Goal: Transaction & Acquisition: Purchase product/service

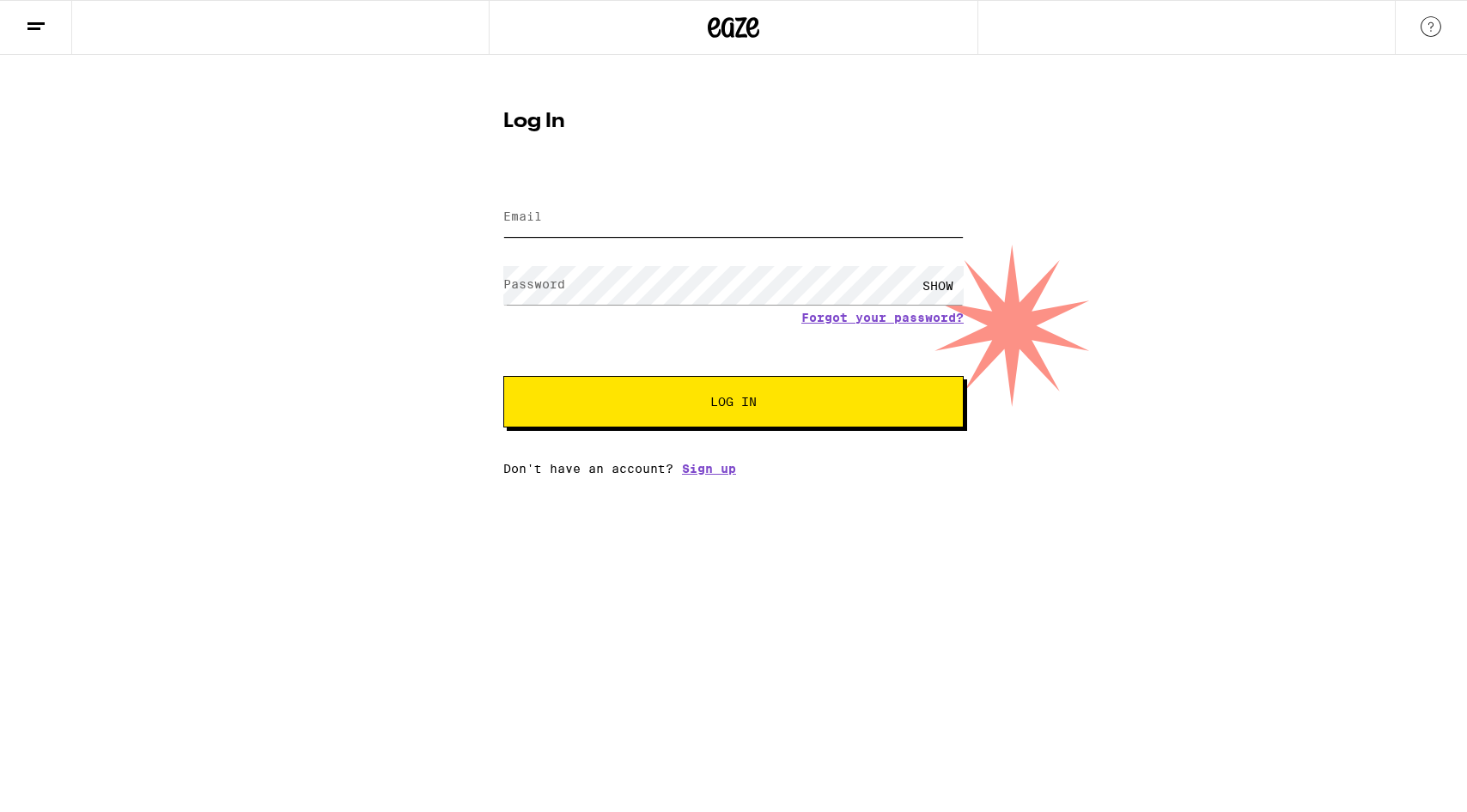
type input "[EMAIL_ADDRESS][PERSON_NAME][DOMAIN_NAME]"
click at [740, 403] on span "Log In" at bounding box center [734, 402] width 46 height 12
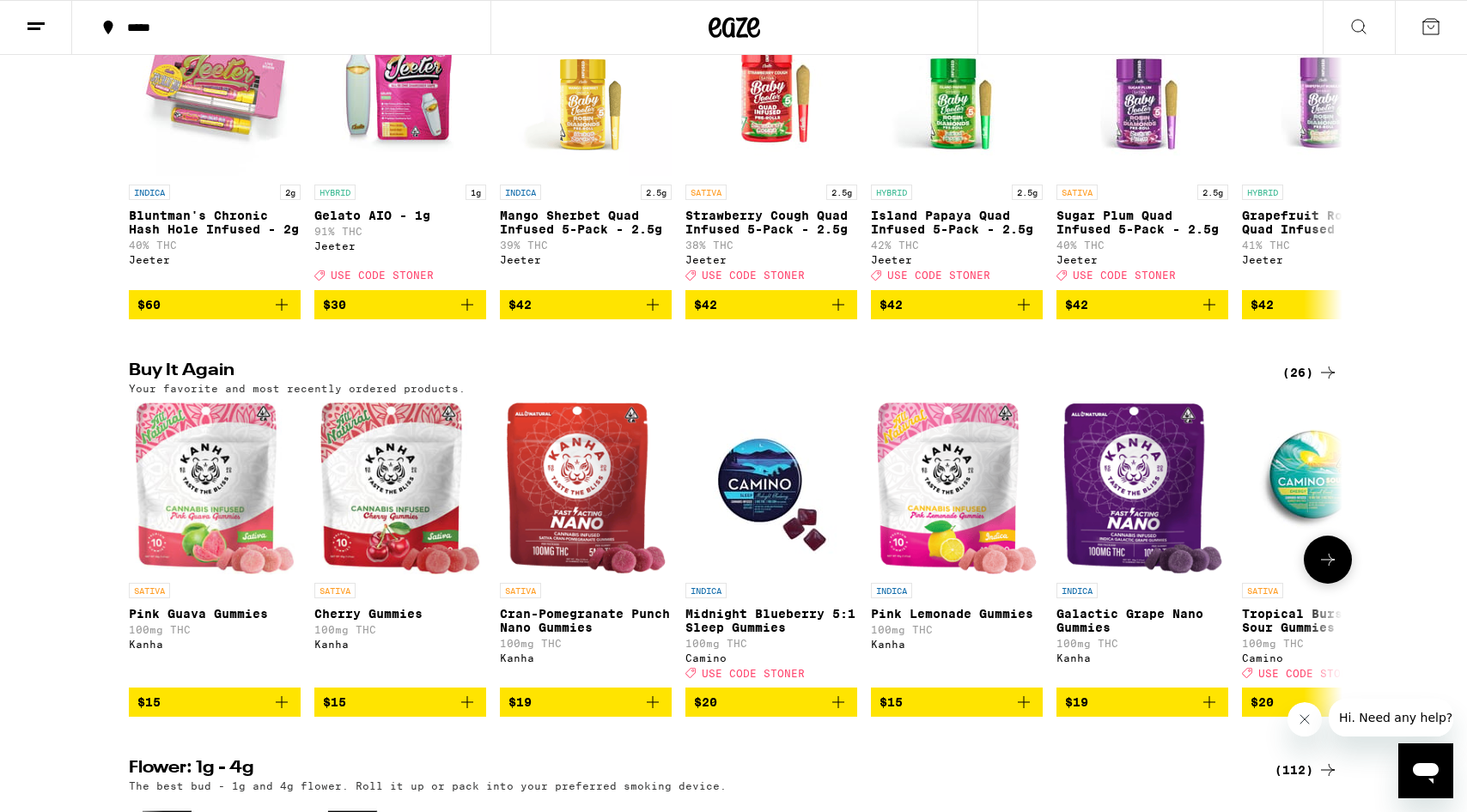
scroll to position [712, 0]
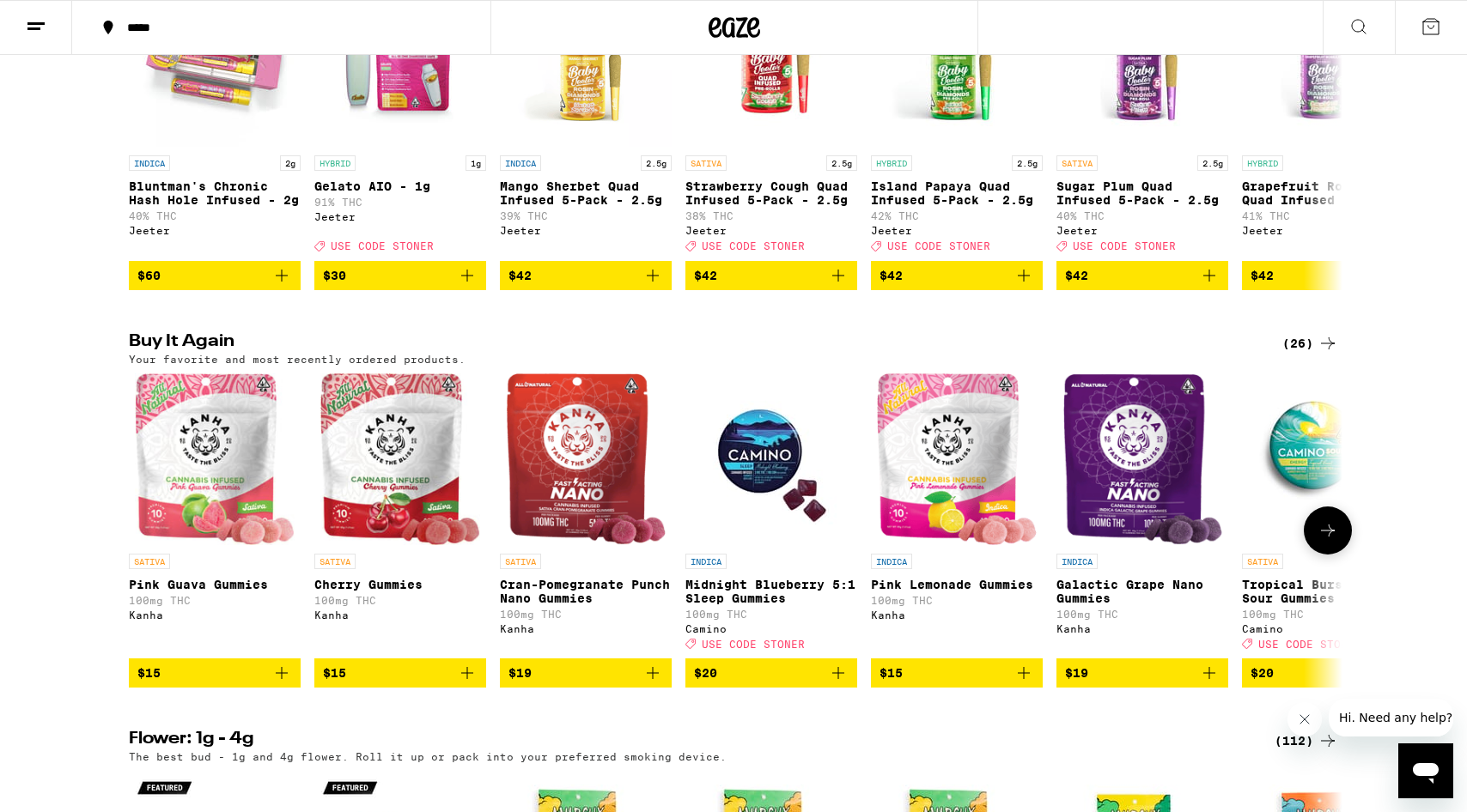
click at [465, 684] on icon "Add to bag" at bounding box center [467, 673] width 20 height 20
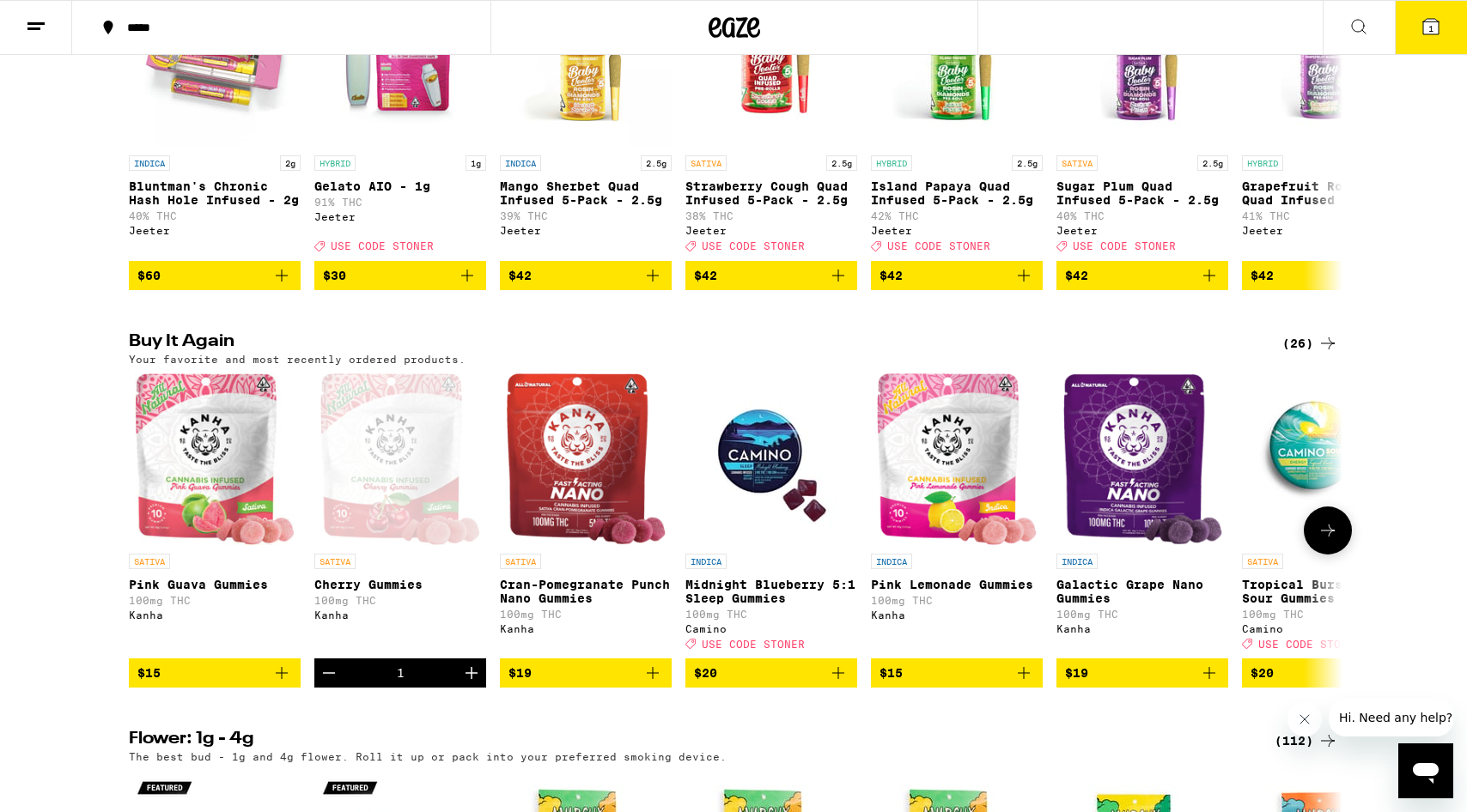
click at [278, 684] on icon "Add to bag" at bounding box center [281, 673] width 20 height 20
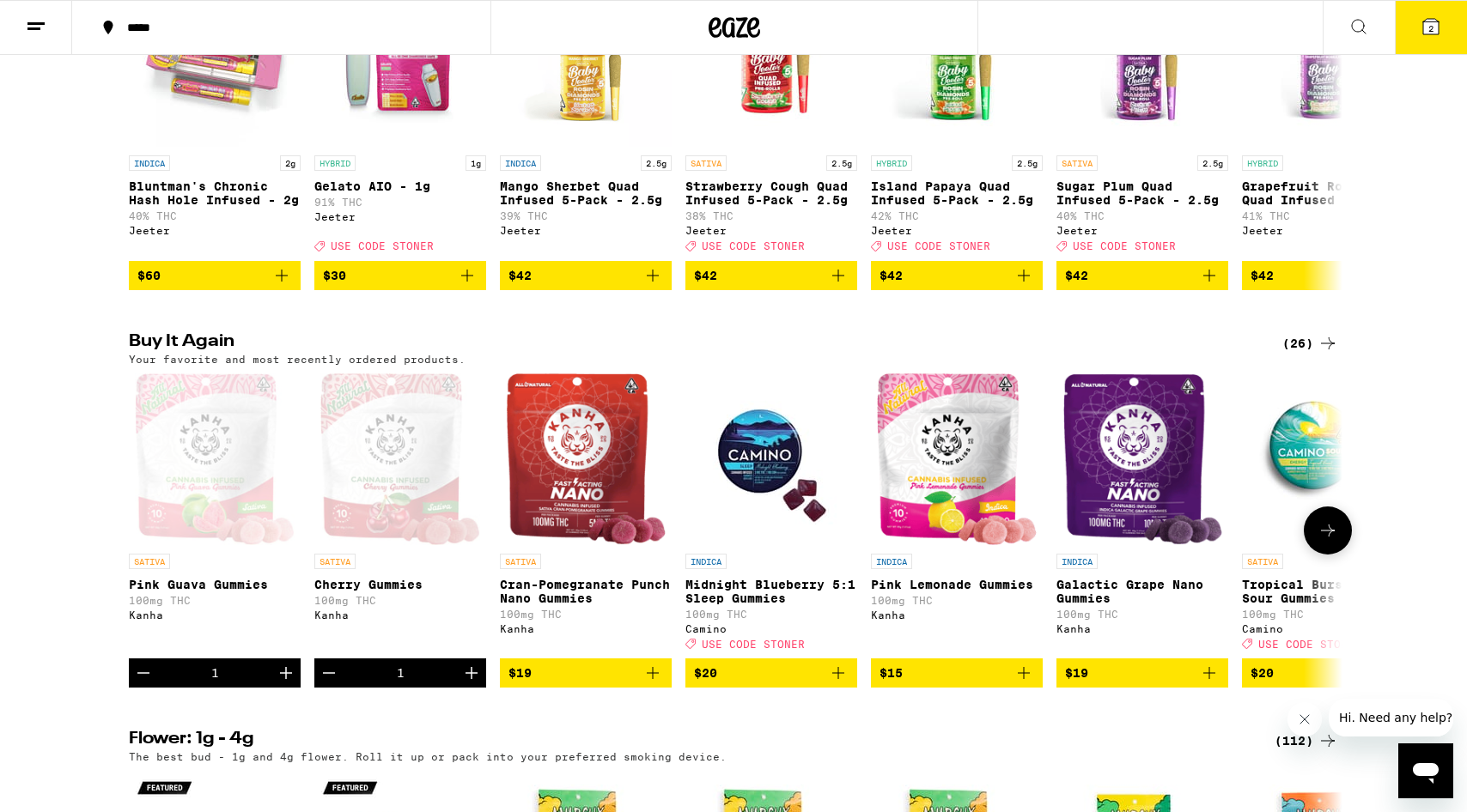
scroll to position [767, 0]
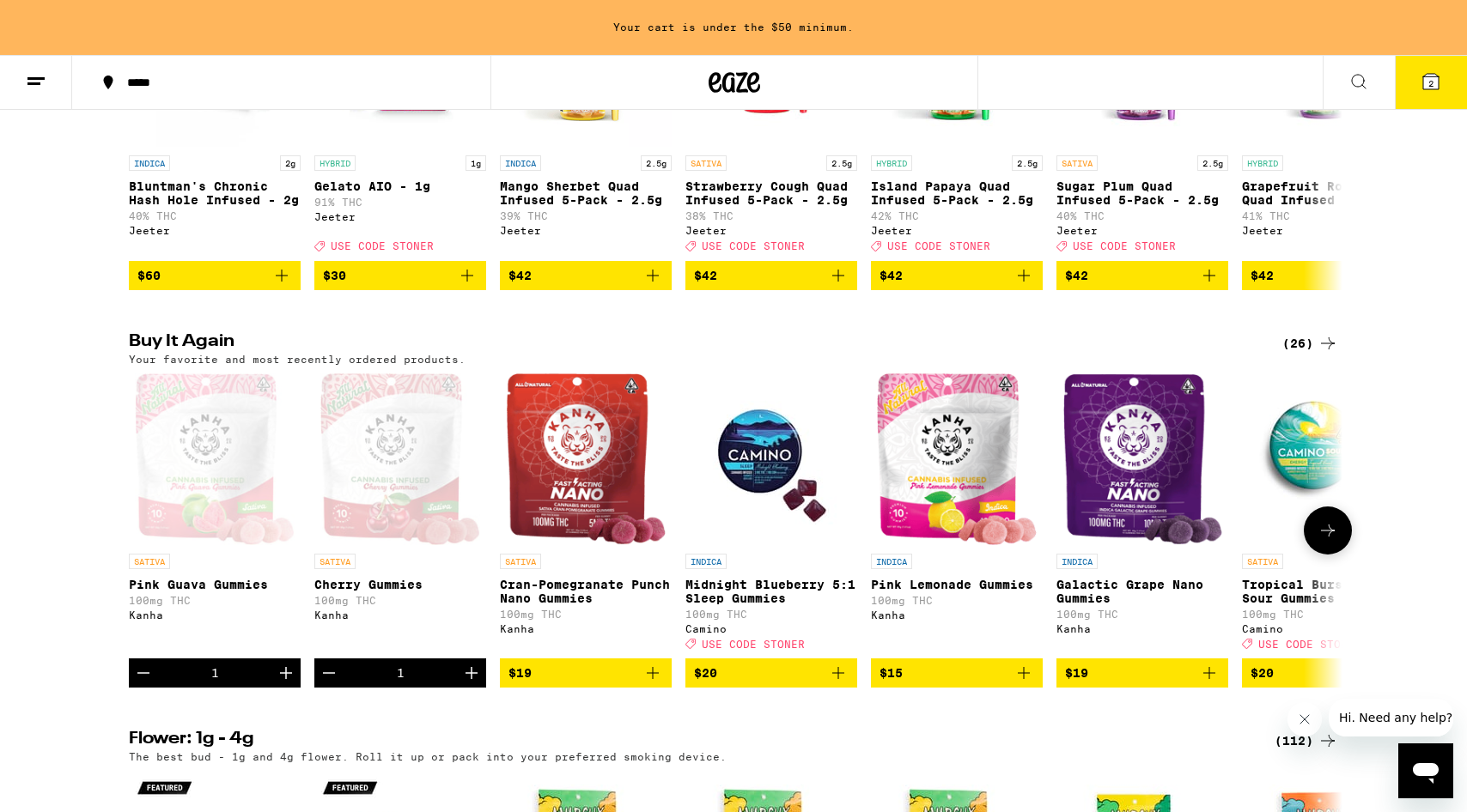
click at [1025, 684] on icon "Add to bag" at bounding box center [1023, 673] width 20 height 20
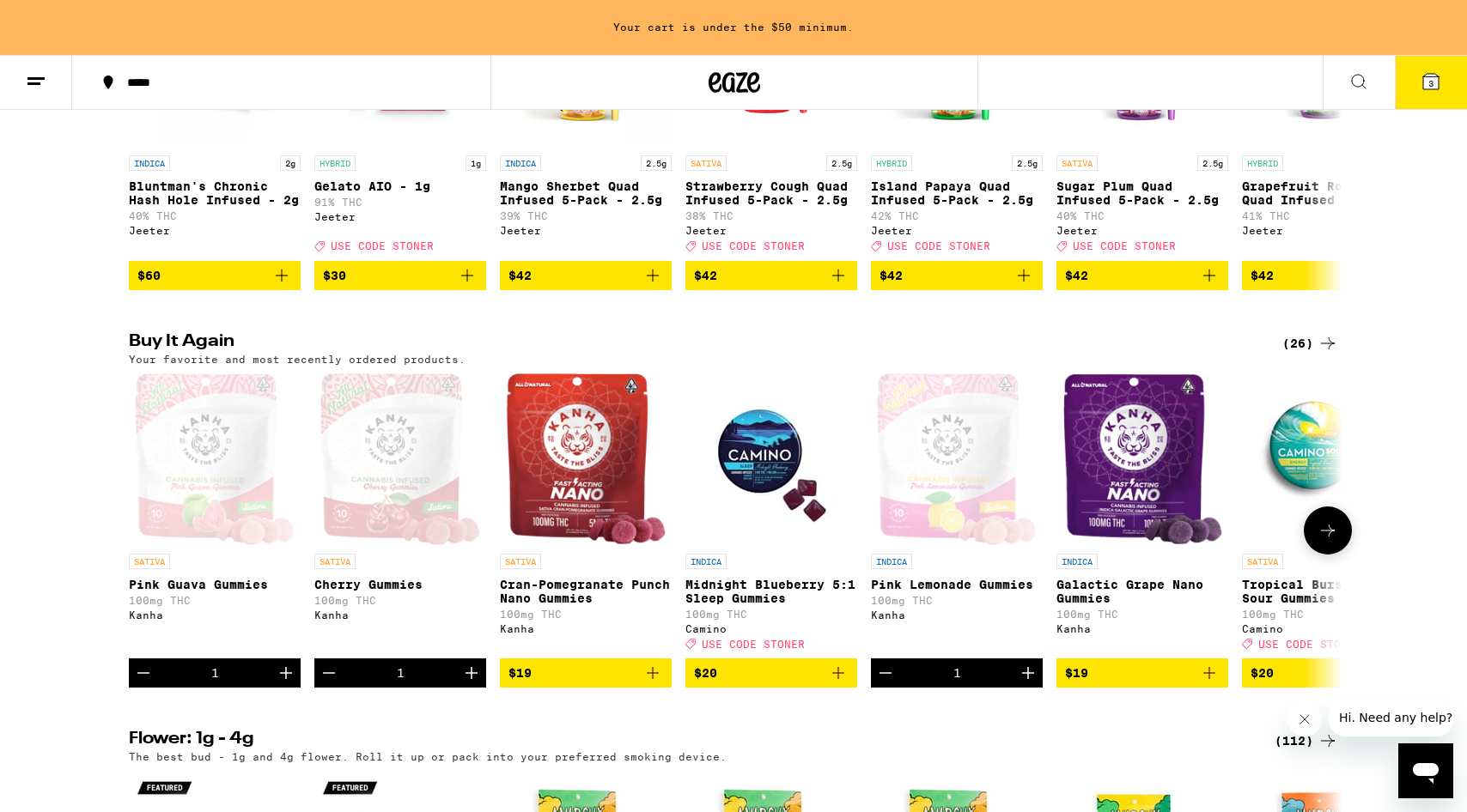
click at [1211, 679] on icon "Add to bag" at bounding box center [1209, 673] width 12 height 12
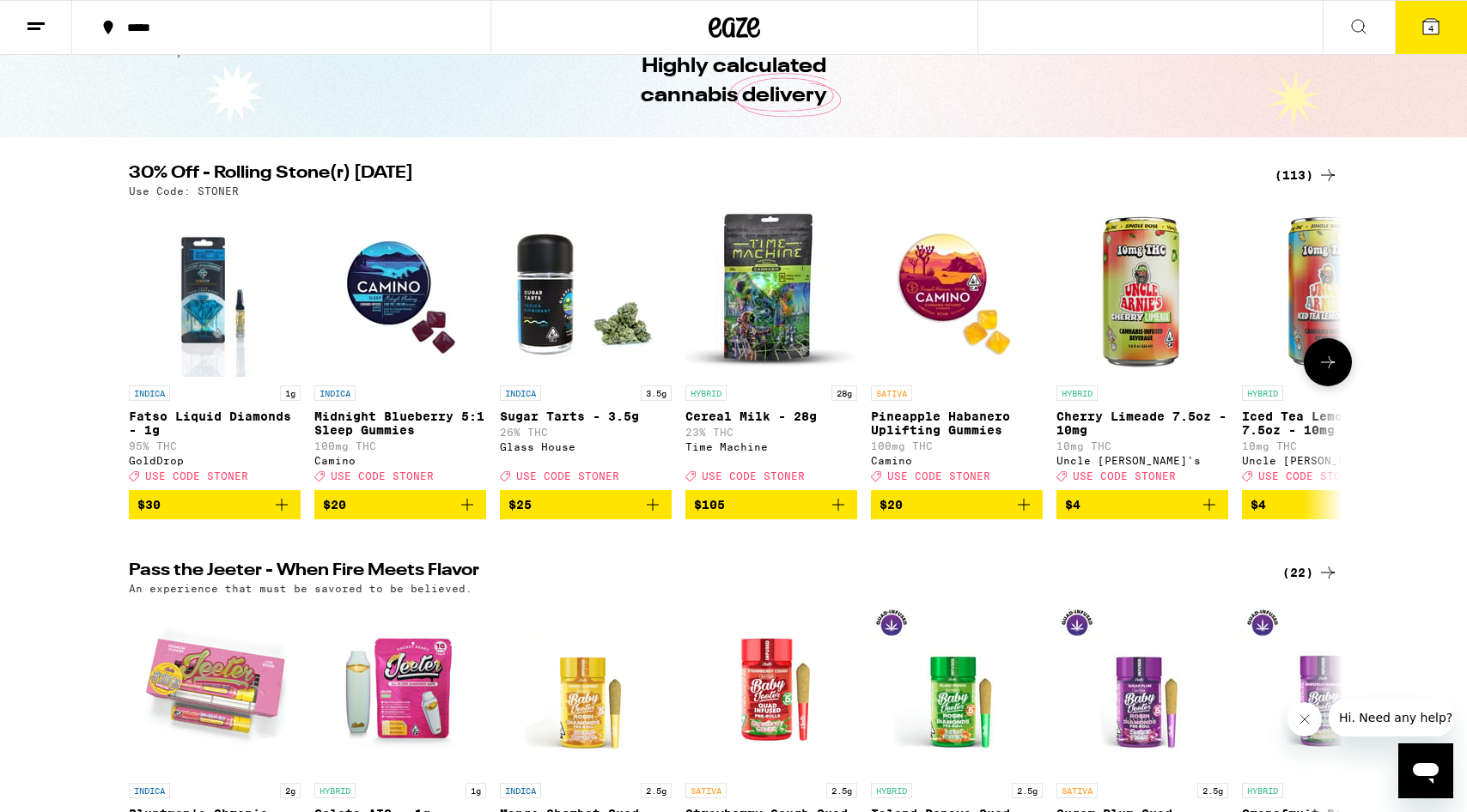
scroll to position [89, 0]
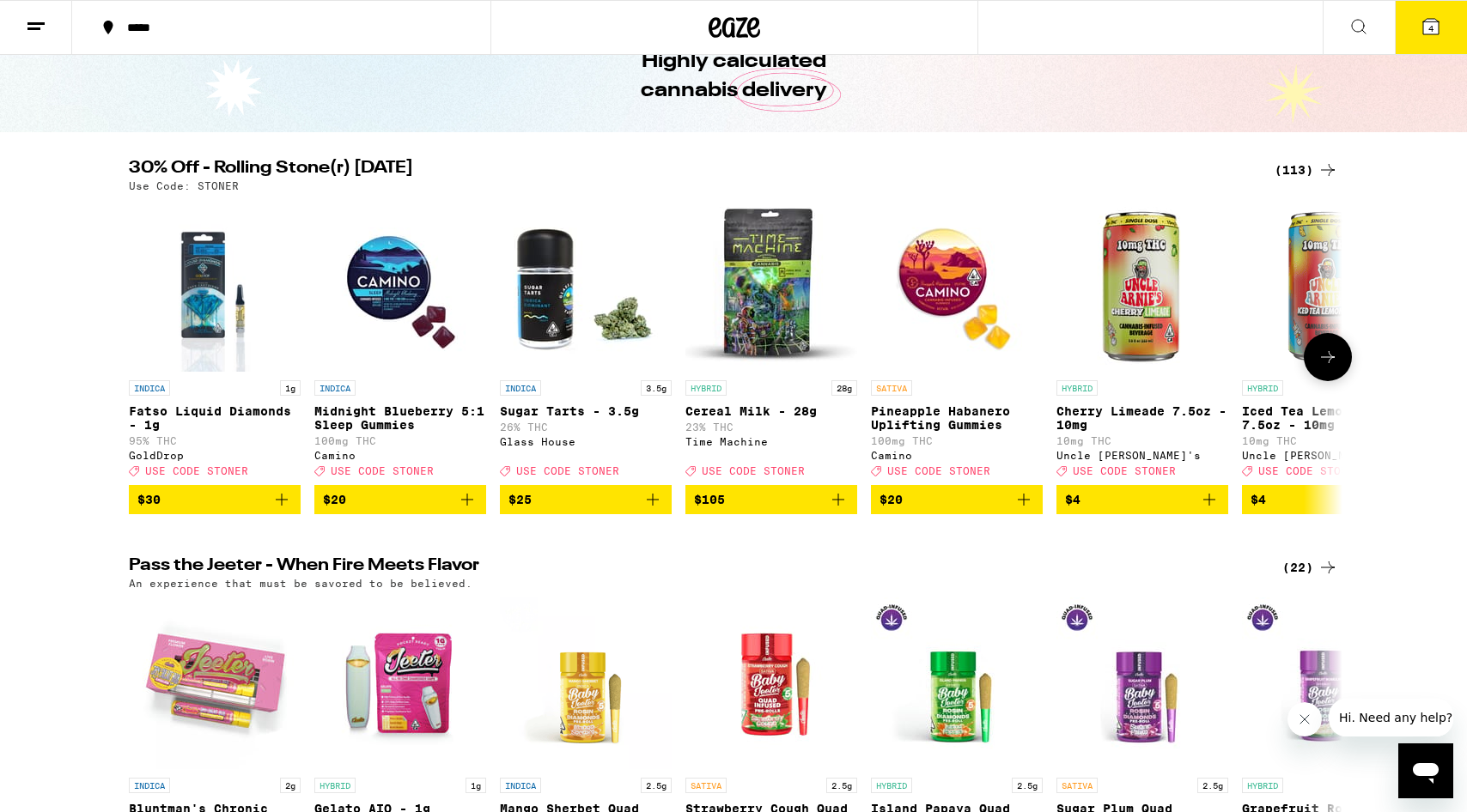
click at [653, 510] on icon "Add to bag" at bounding box center [653, 500] width 20 height 20
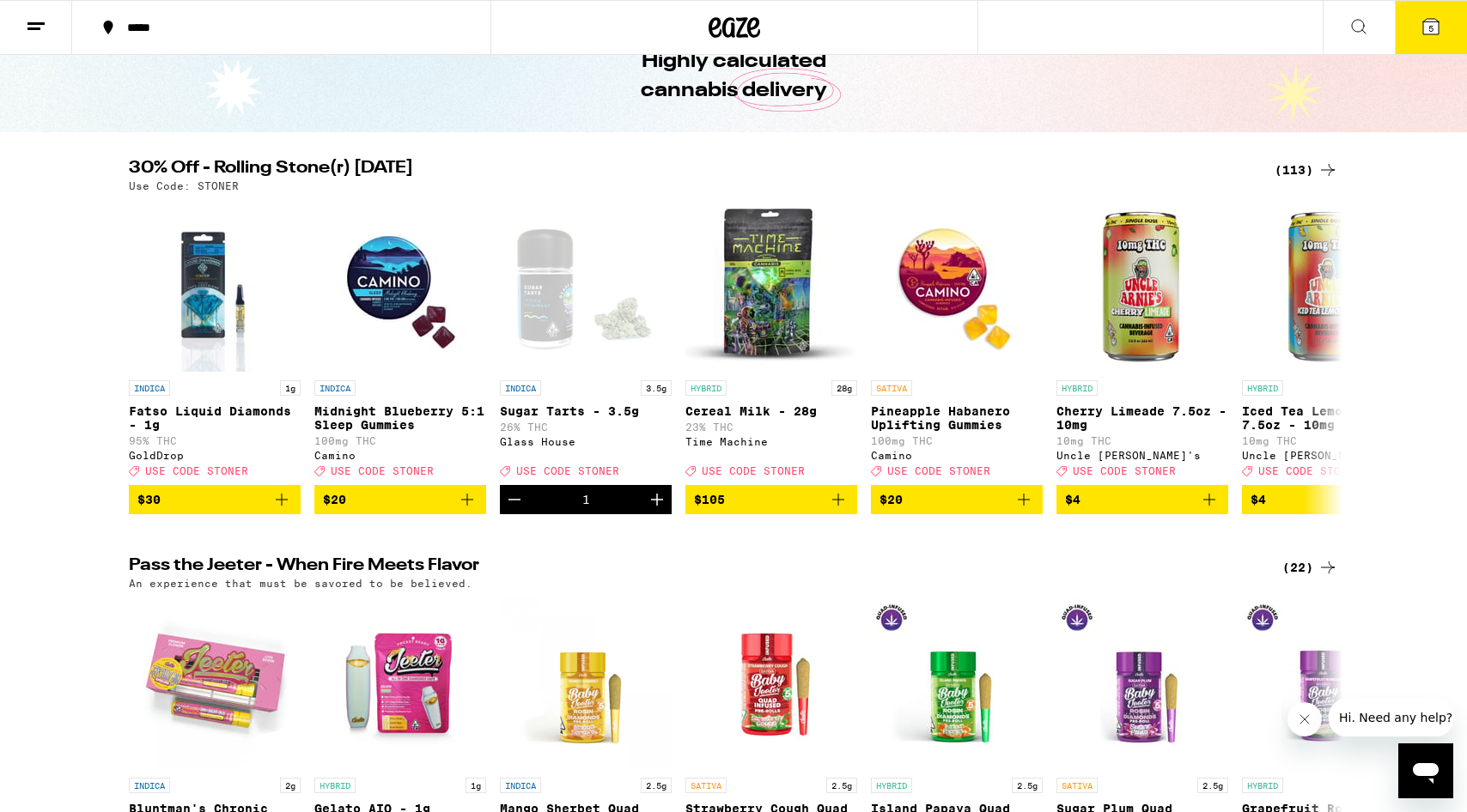
click at [1428, 29] on span "5" at bounding box center [1431, 28] width 6 height 10
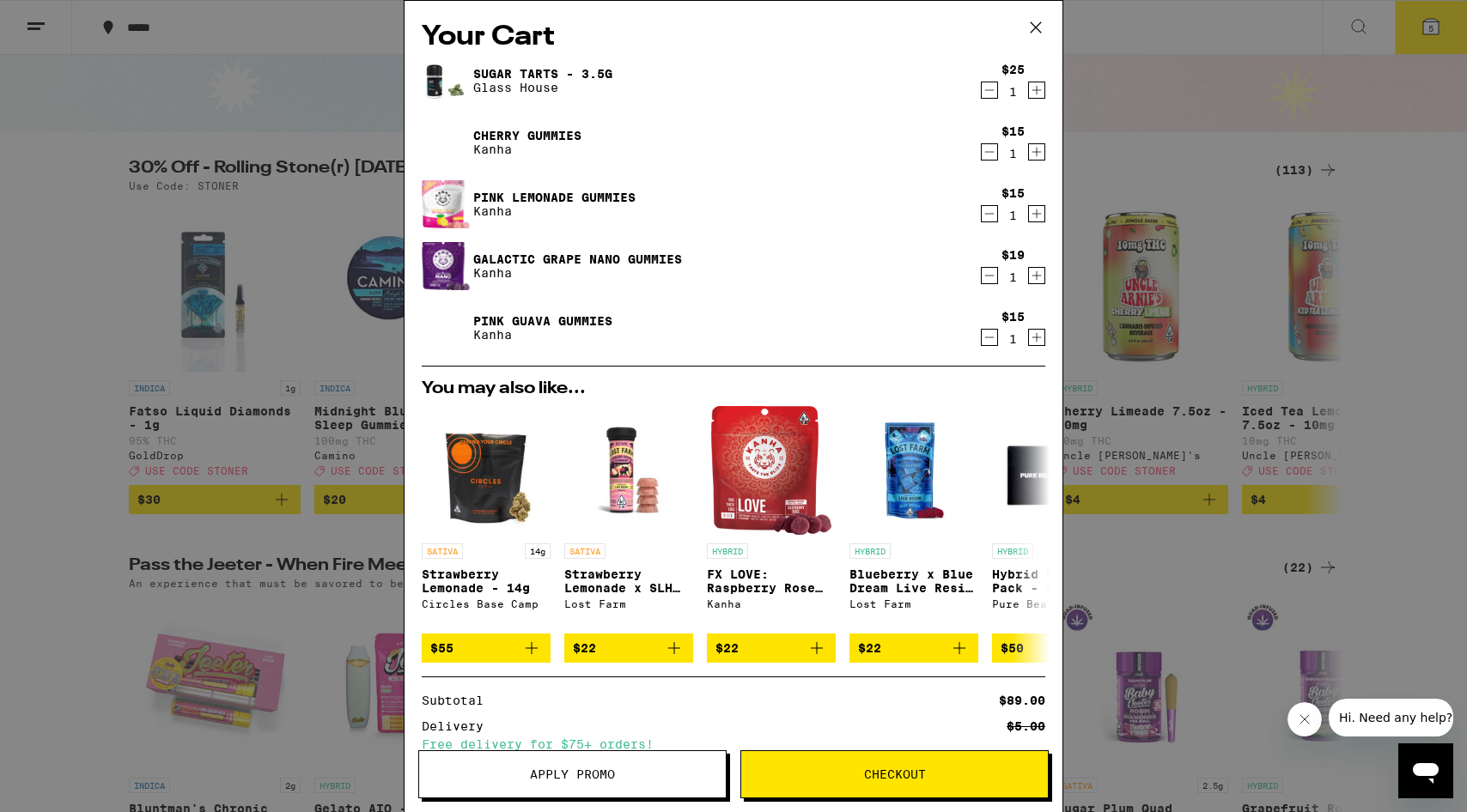
click at [314, 181] on div "Your Cart Sugar Tarts - 3.5g Glass House $25 1 Cherry Gummies Kanha $15 1 Pink …" at bounding box center [733, 406] width 1467 height 812
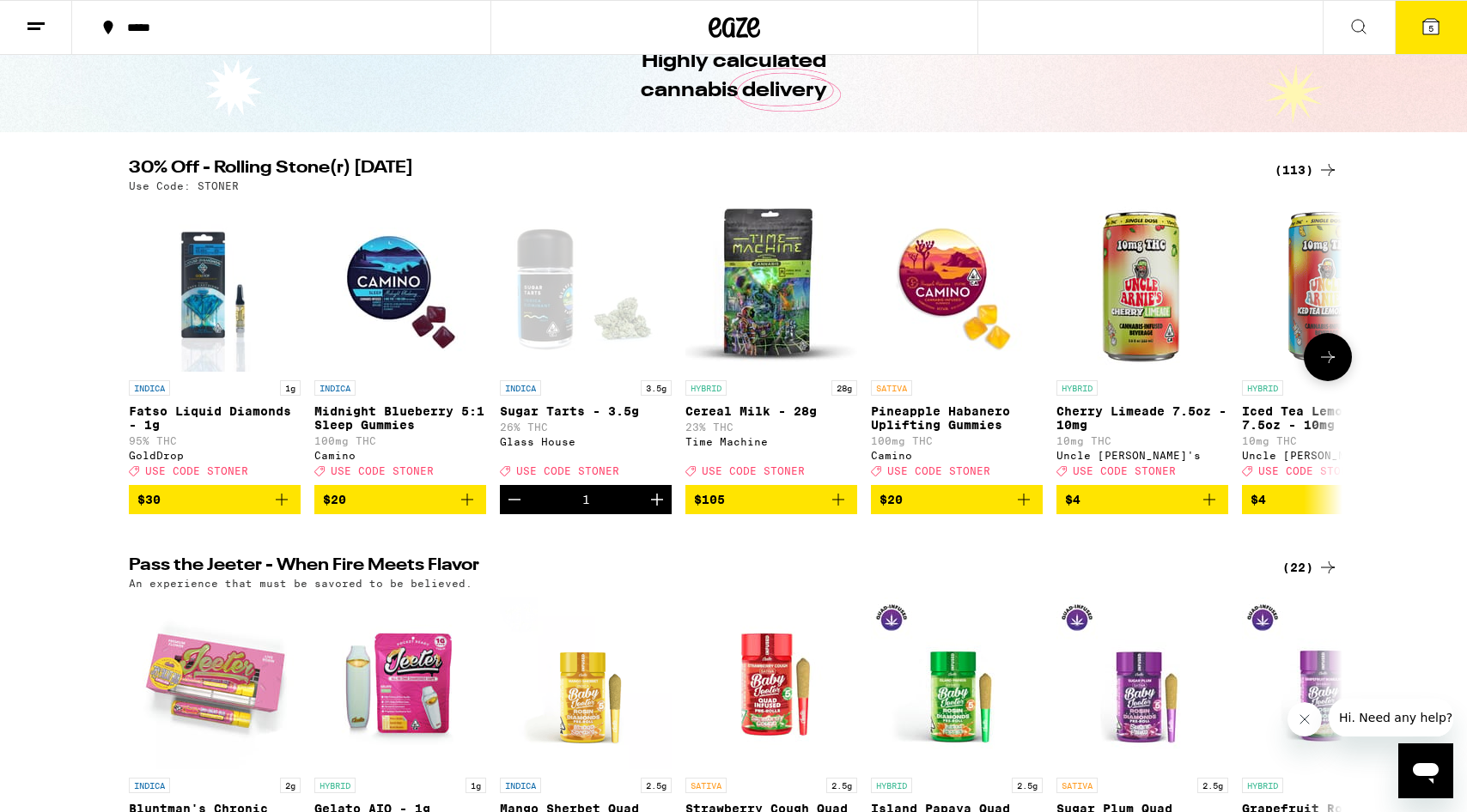
click at [465, 509] on icon "Add to bag" at bounding box center [467, 500] width 20 height 20
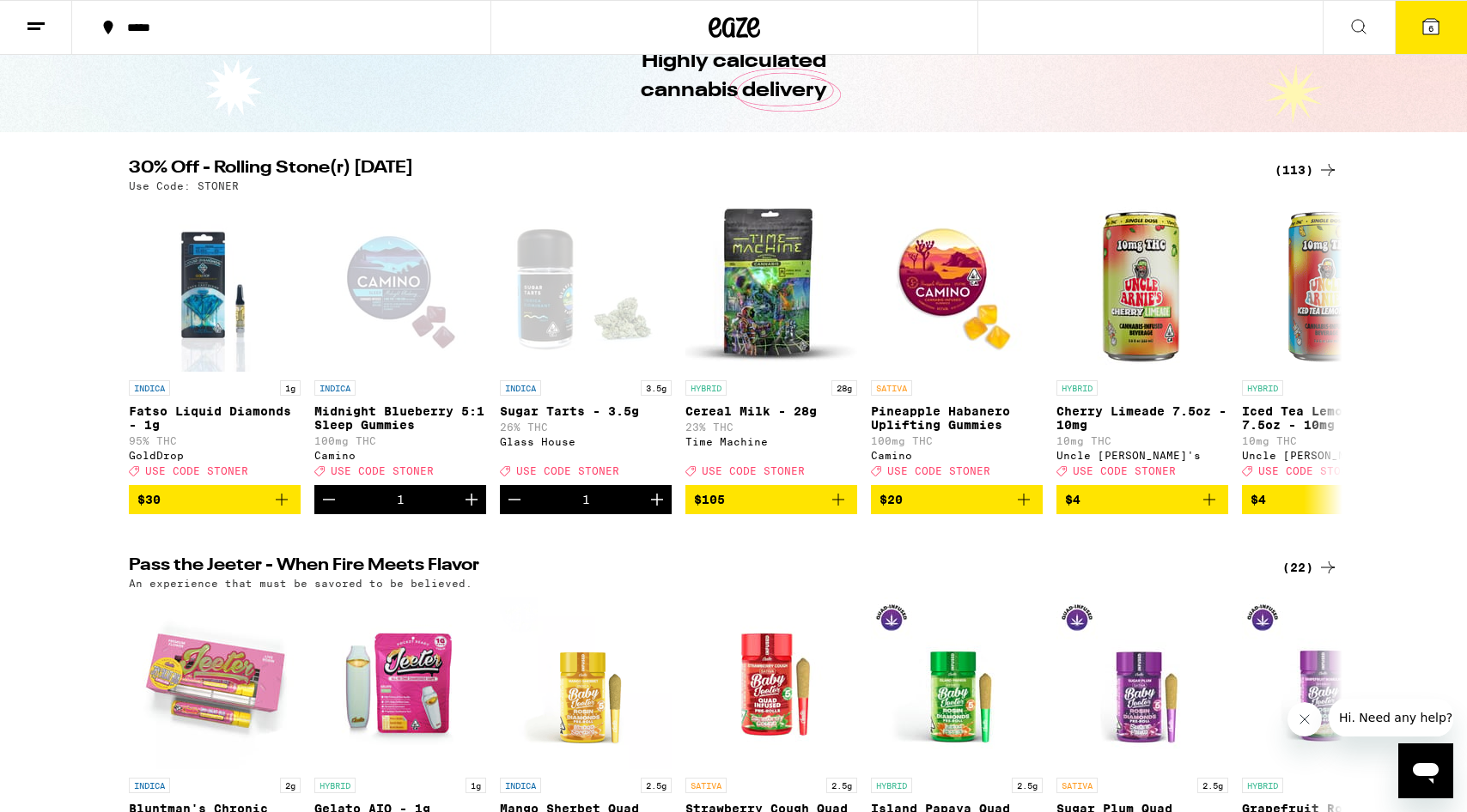
click at [1425, 27] on icon at bounding box center [1431, 26] width 16 height 16
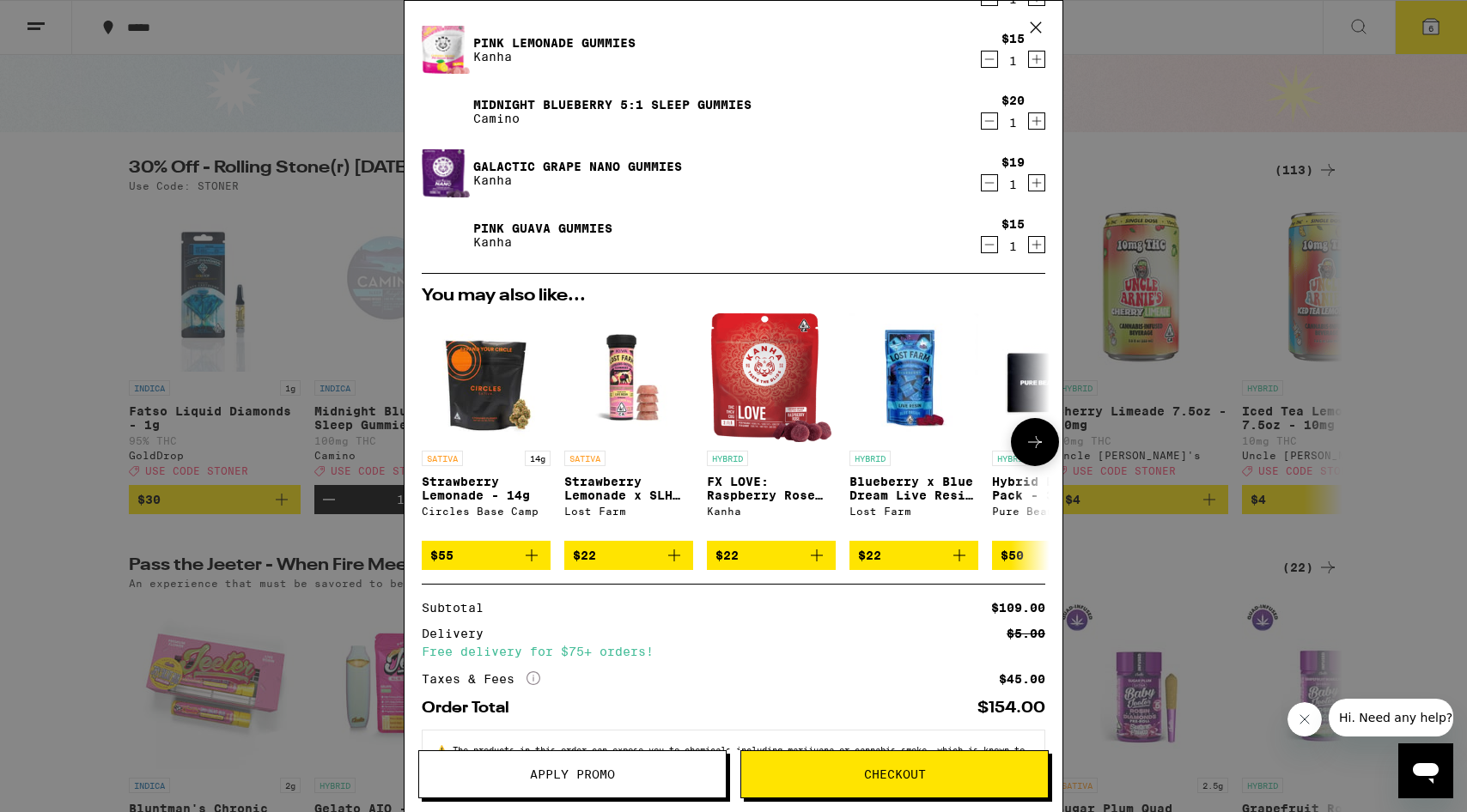
scroll to position [170, 0]
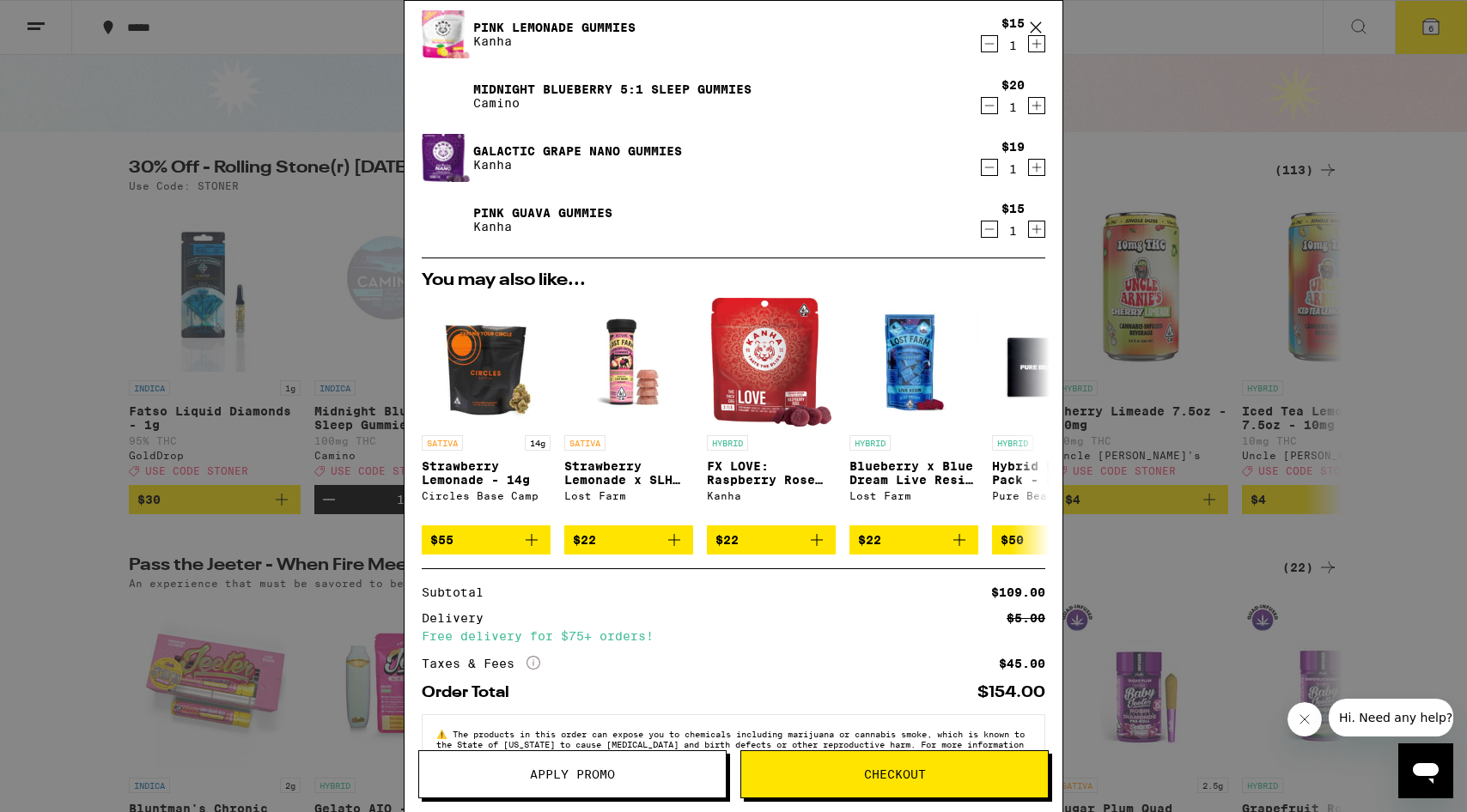
click at [571, 788] on button "Apply Promo" at bounding box center [573, 774] width 308 height 48
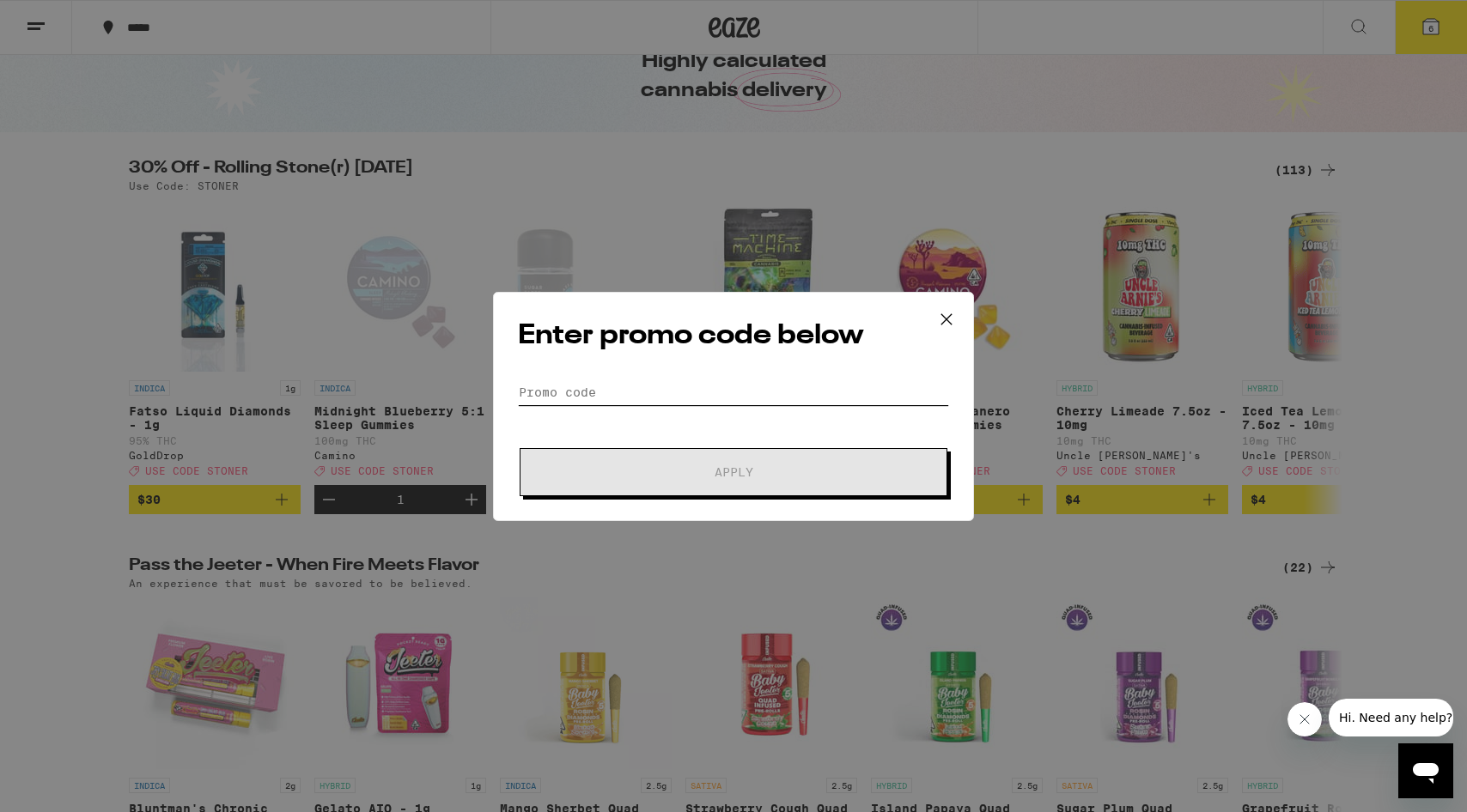
click at [600, 393] on input "Promo Code" at bounding box center [734, 393] width 432 height 26
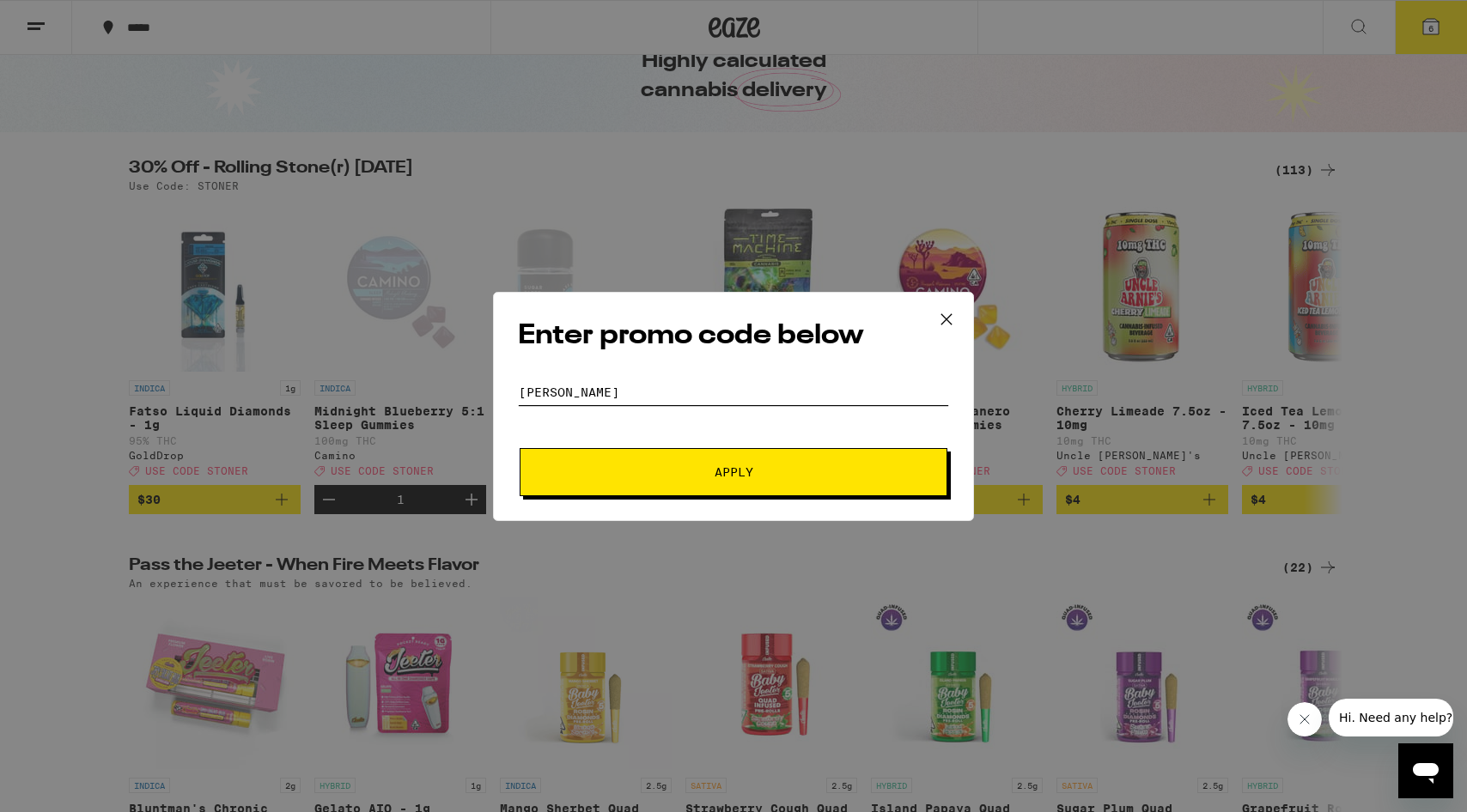
type input "[PERSON_NAME]"
click at [609, 464] on button "Apply" at bounding box center [734, 472] width 428 height 48
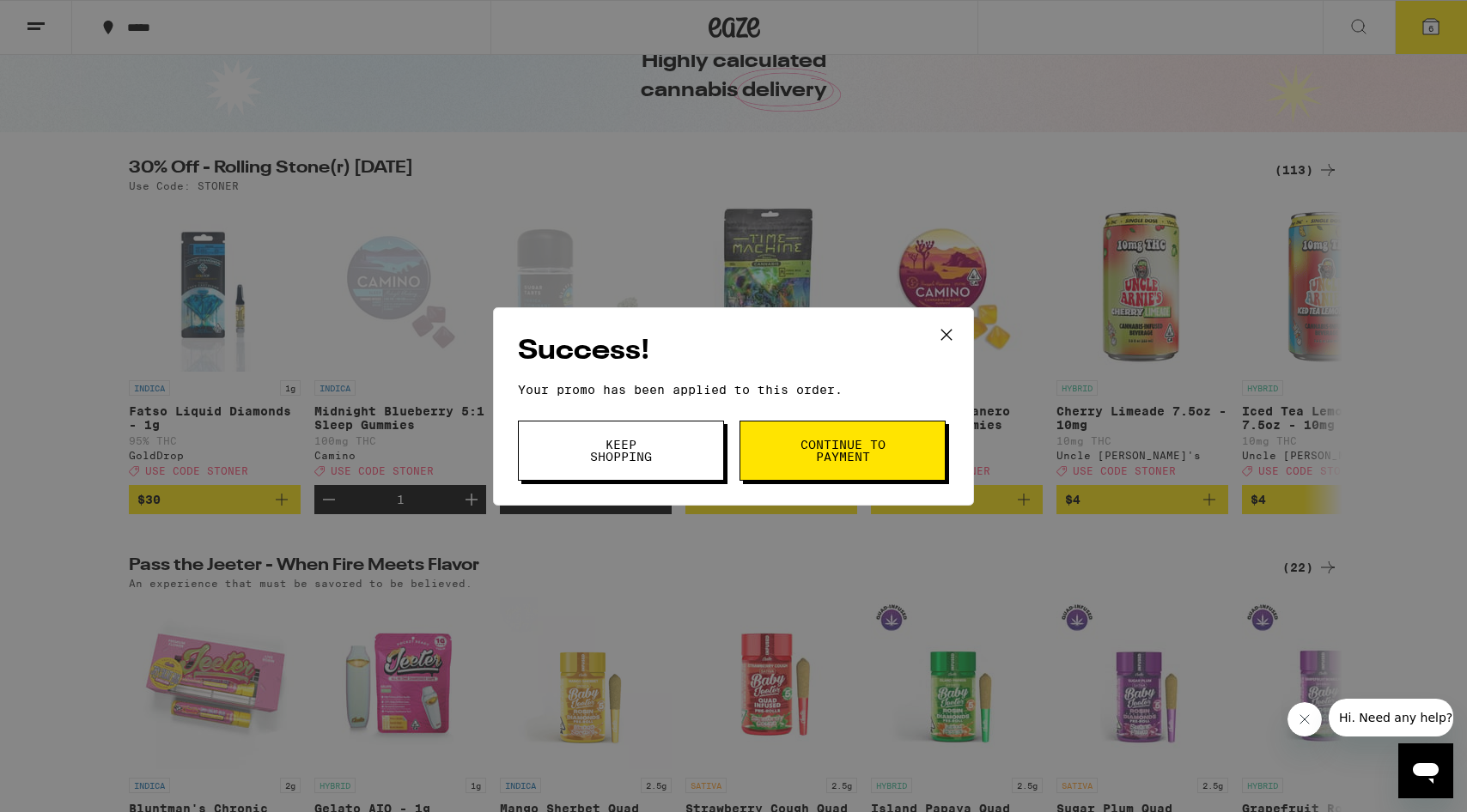
click at [834, 448] on span "Continue to payment" at bounding box center [842, 451] width 88 height 24
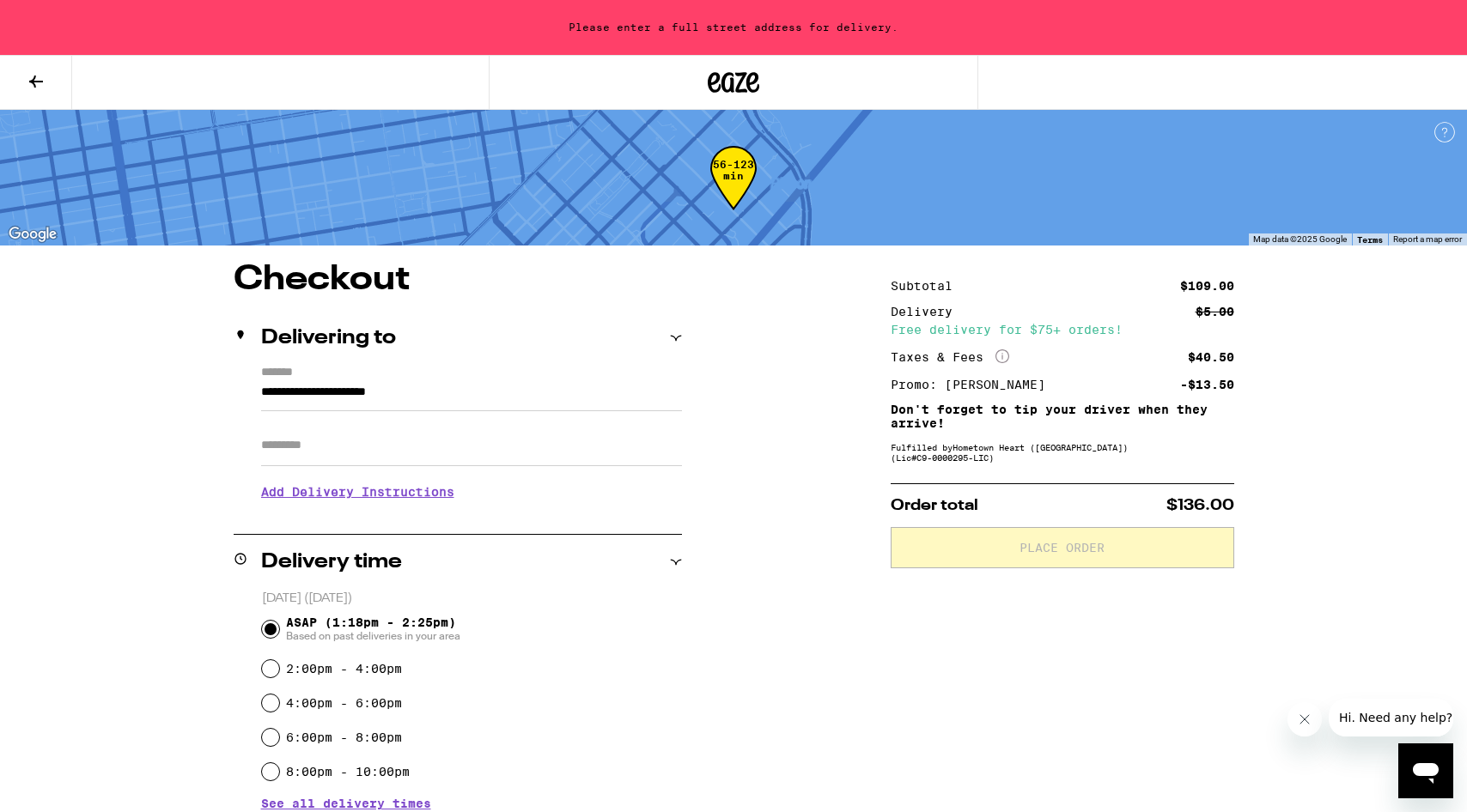
click at [423, 384] on input "**********" at bounding box center [471, 397] width 421 height 29
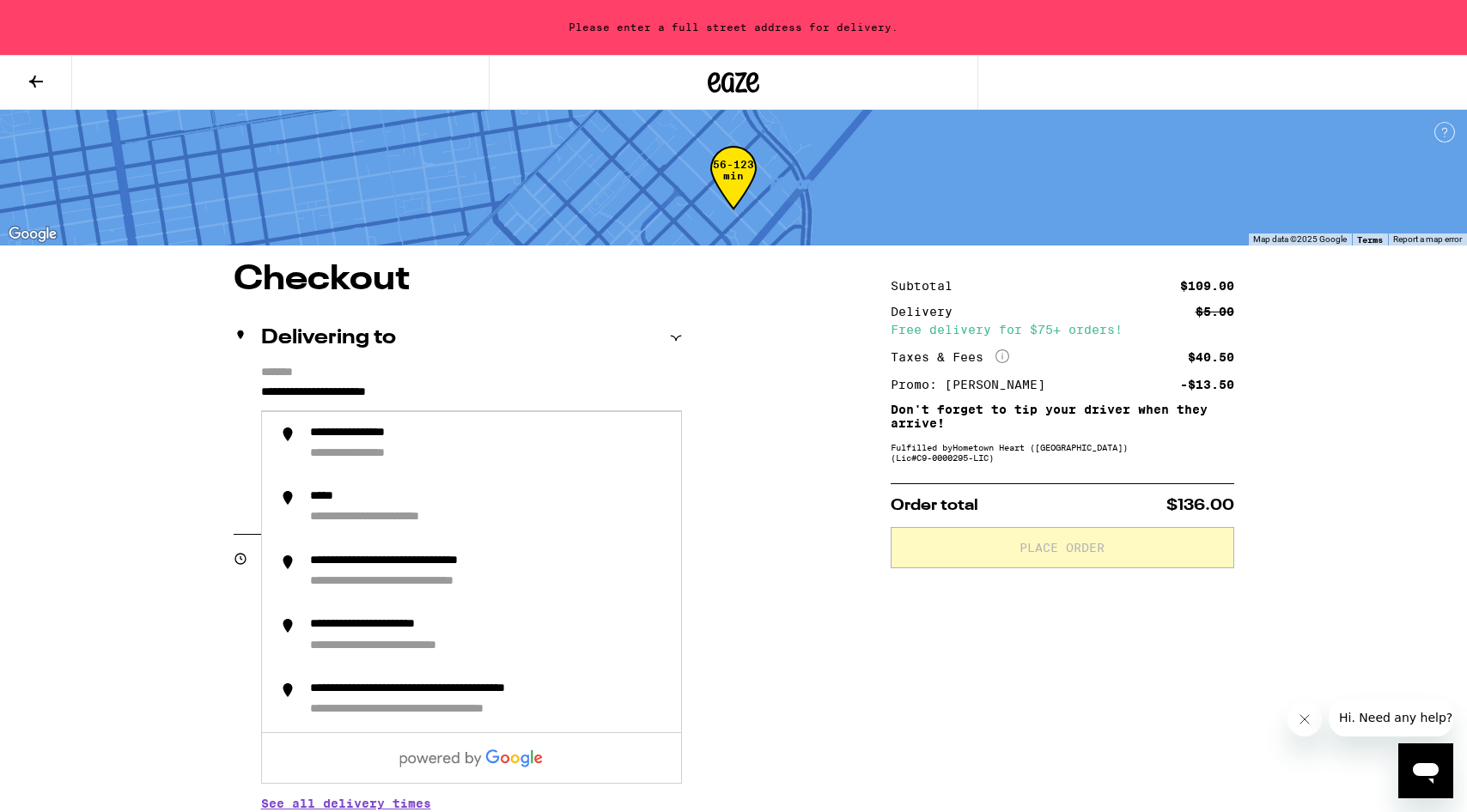
click at [452, 382] on input "**********" at bounding box center [471, 397] width 421 height 29
click at [445, 389] on input "**********" at bounding box center [471, 397] width 421 height 29
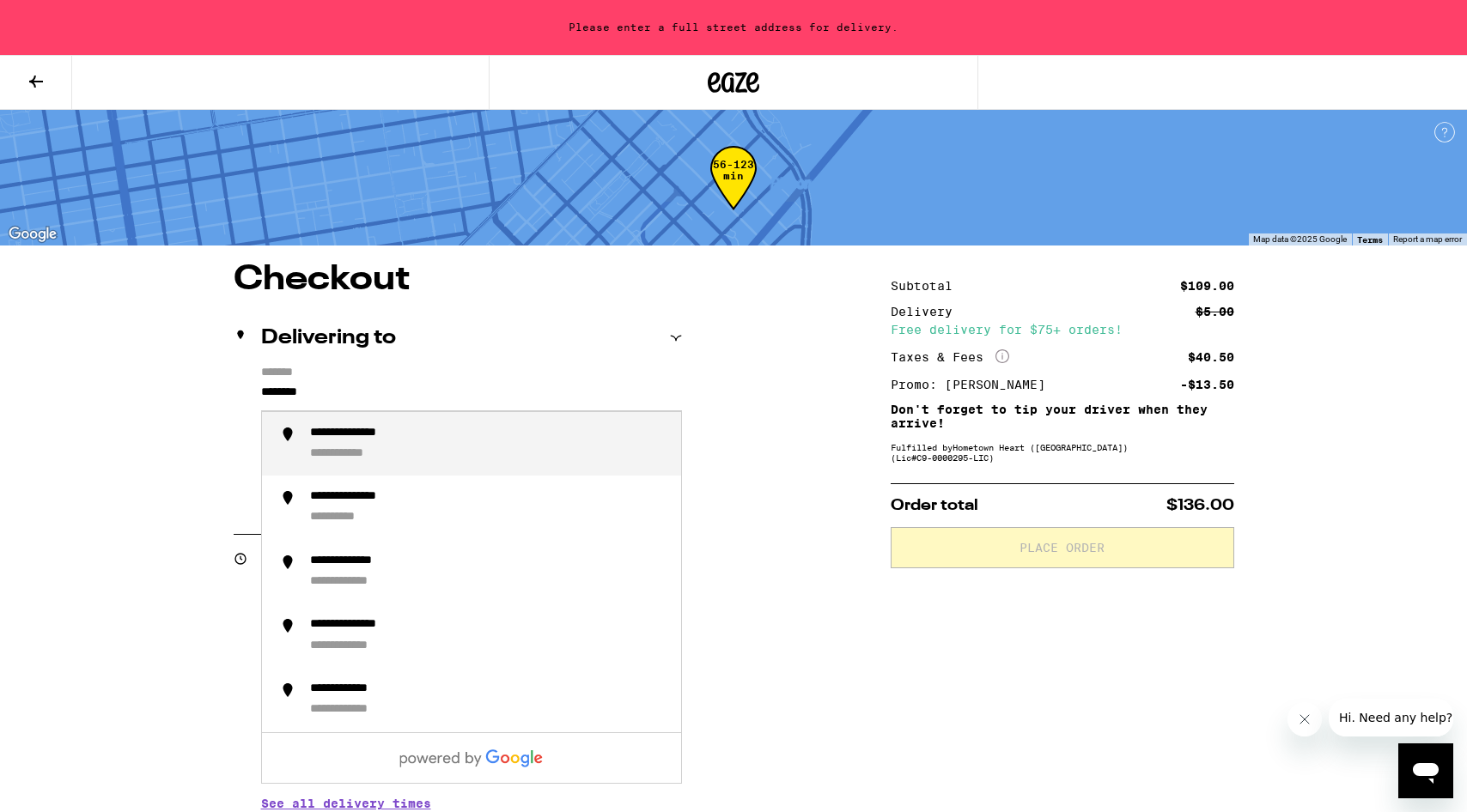
click at [389, 453] on div "**********" at bounding box center [357, 454] width 94 height 17
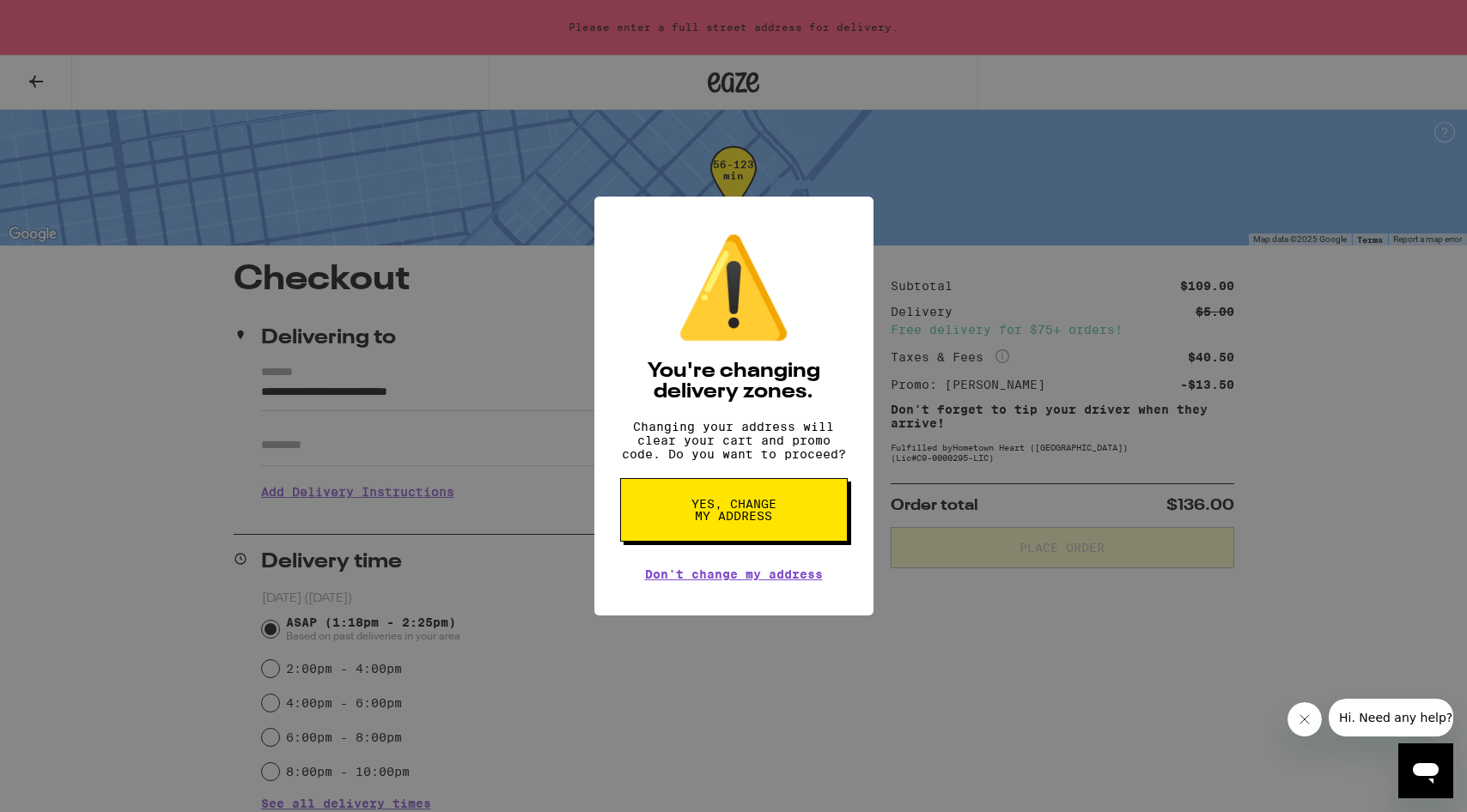
click at [733, 522] on span "Yes, change my address" at bounding box center [734, 510] width 89 height 24
type input "**********"
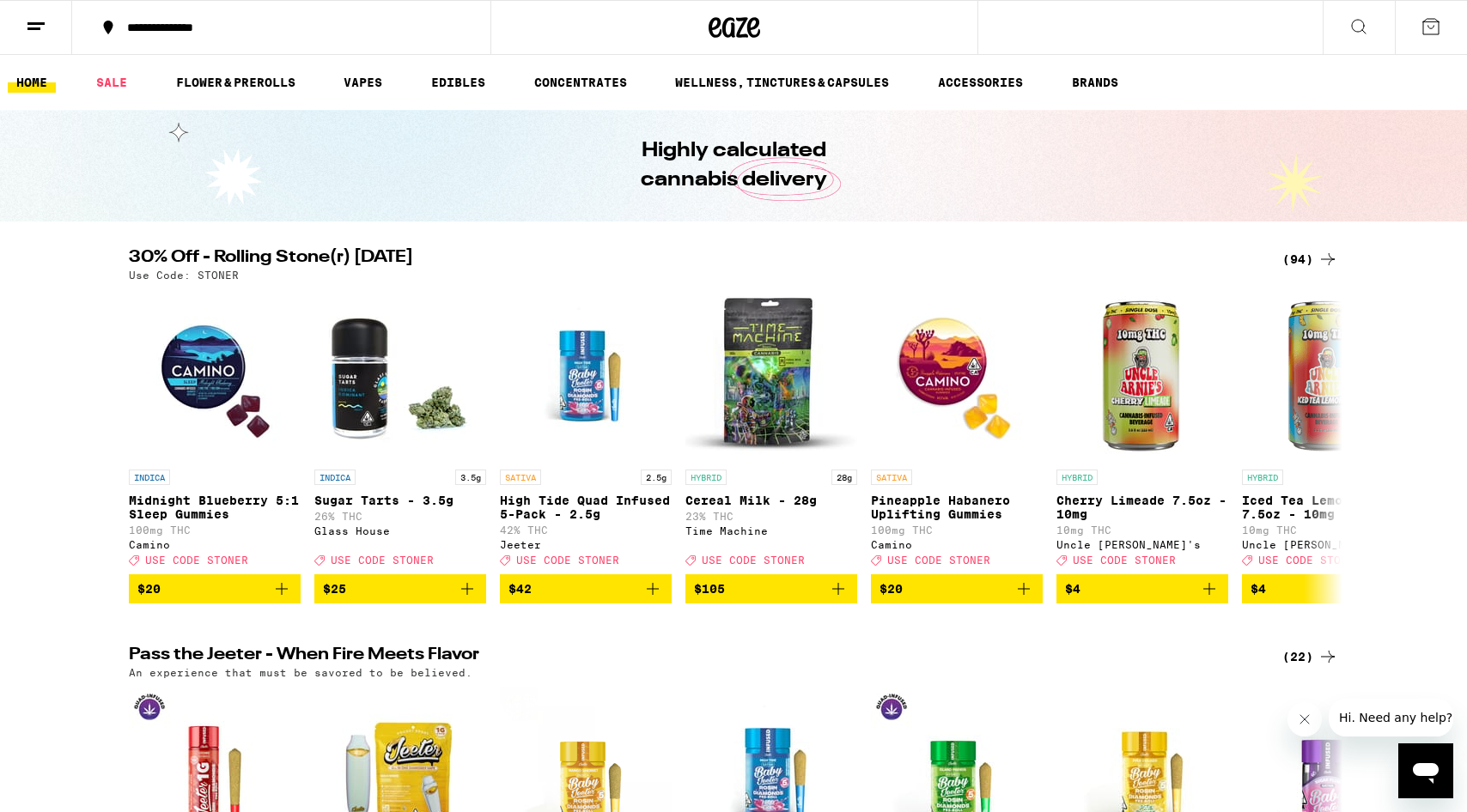
click at [278, 599] on icon "Add to bag" at bounding box center [281, 589] width 20 height 20
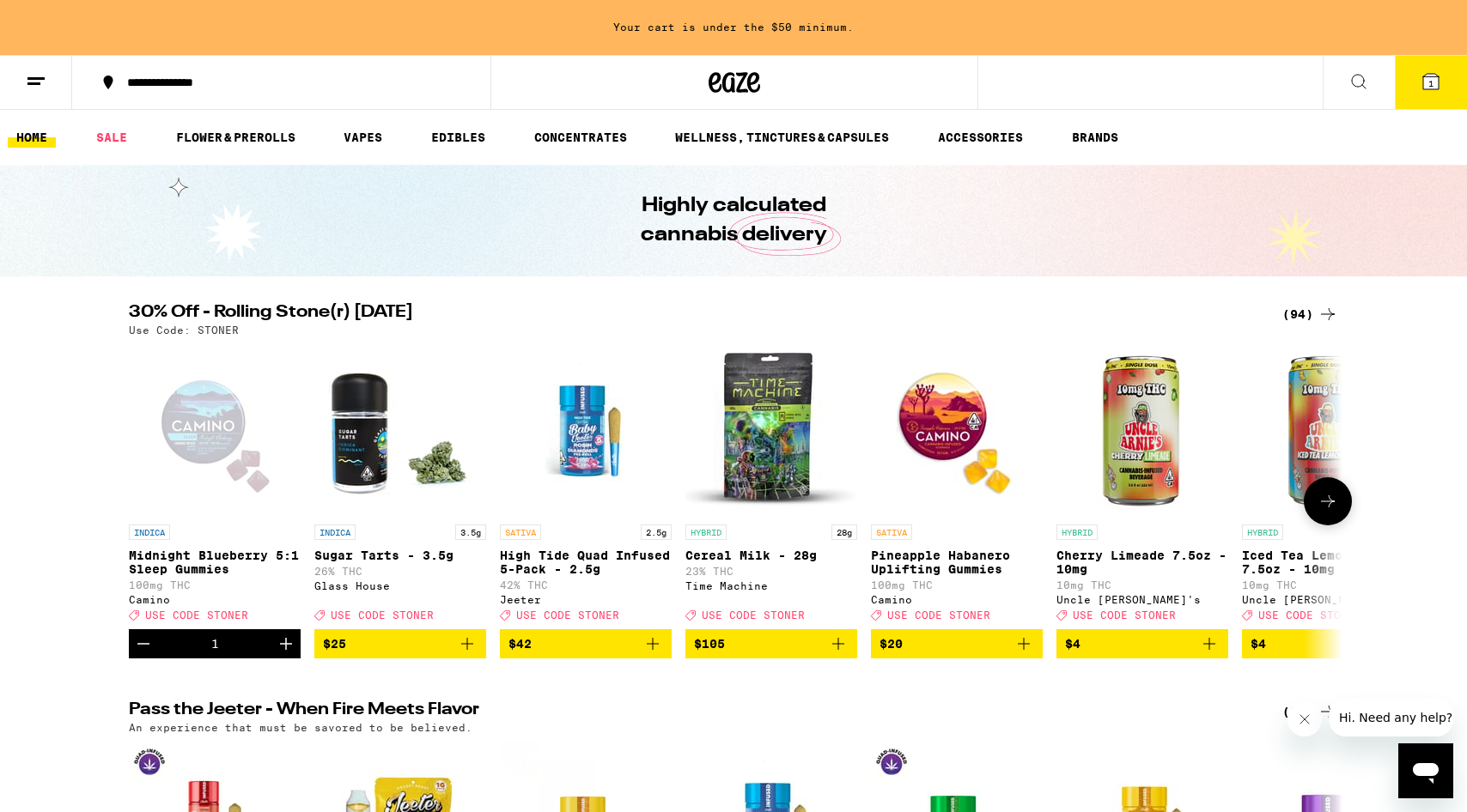
click at [469, 654] on icon "Add to bag" at bounding box center [467, 644] width 20 height 20
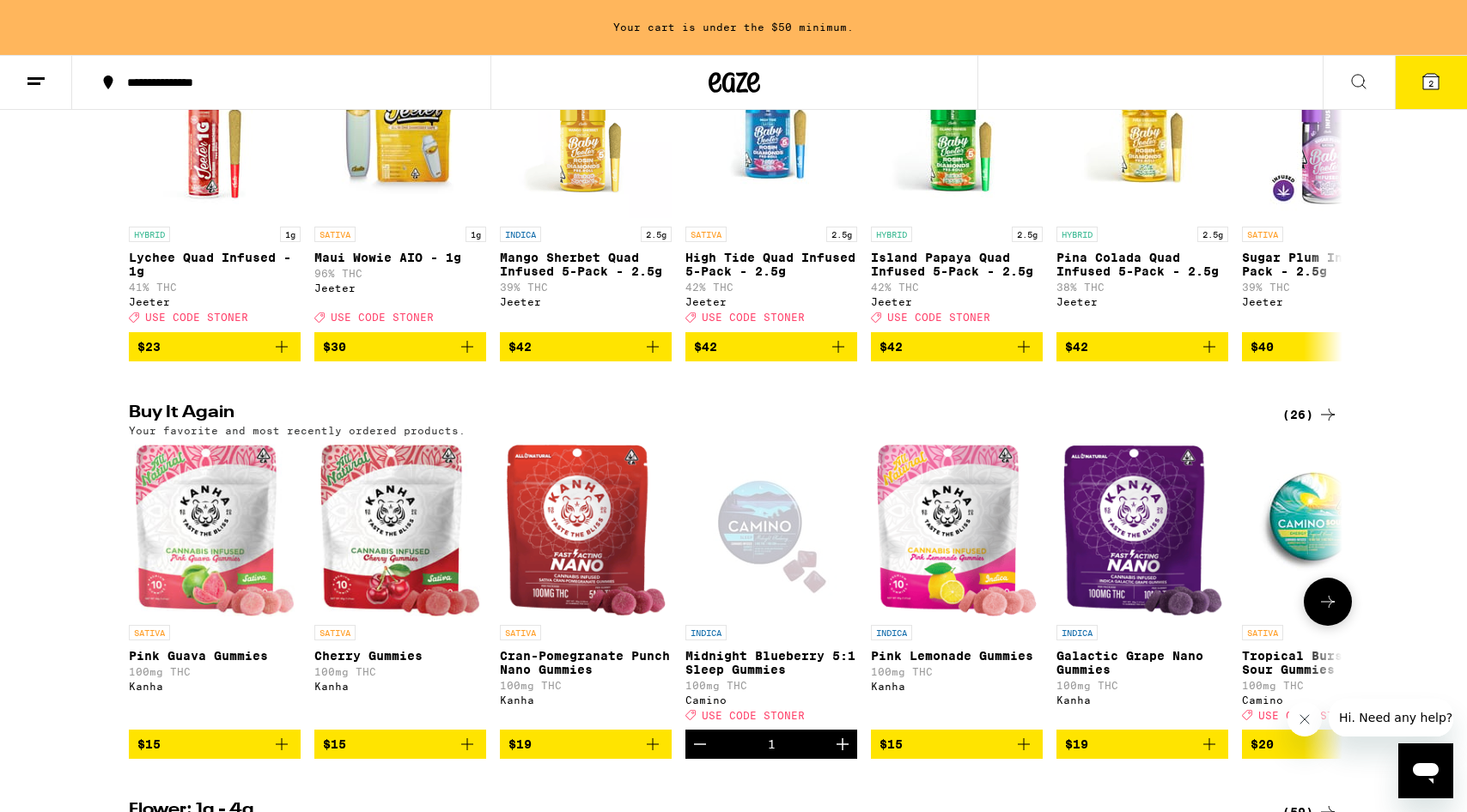
scroll to position [845, 0]
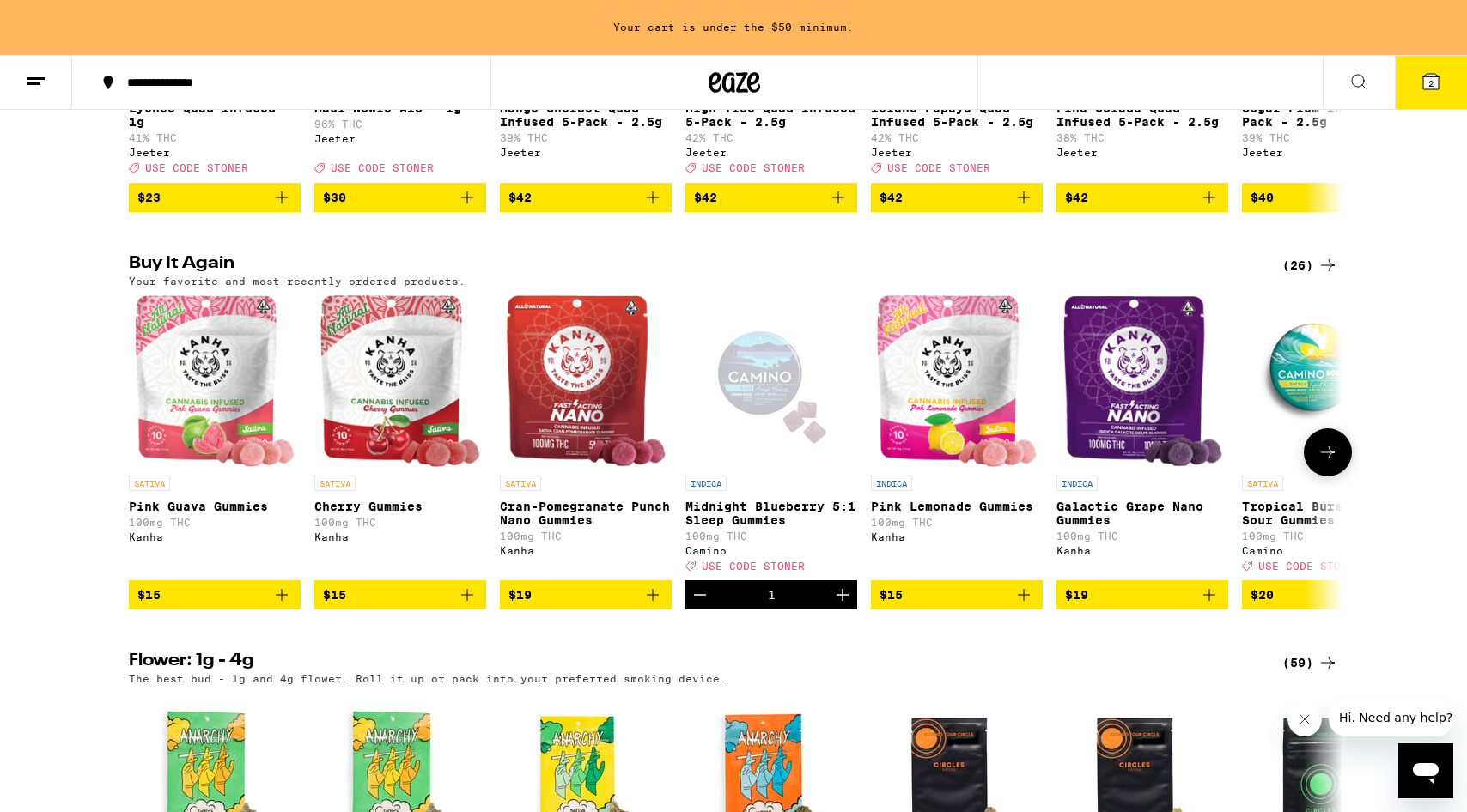
click at [285, 606] on icon "Add to bag" at bounding box center [281, 594] width 20 height 20
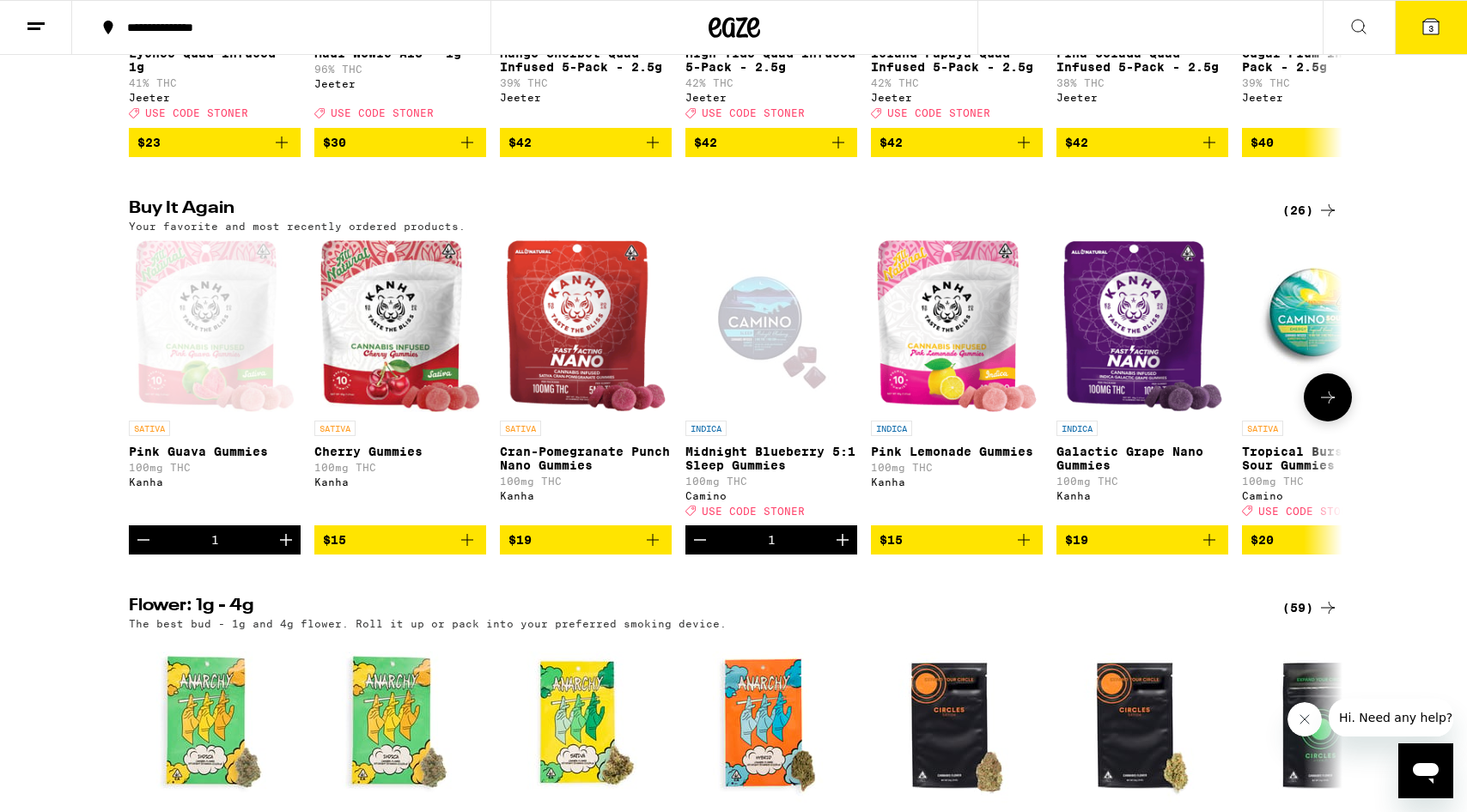
scroll to position [790, 0]
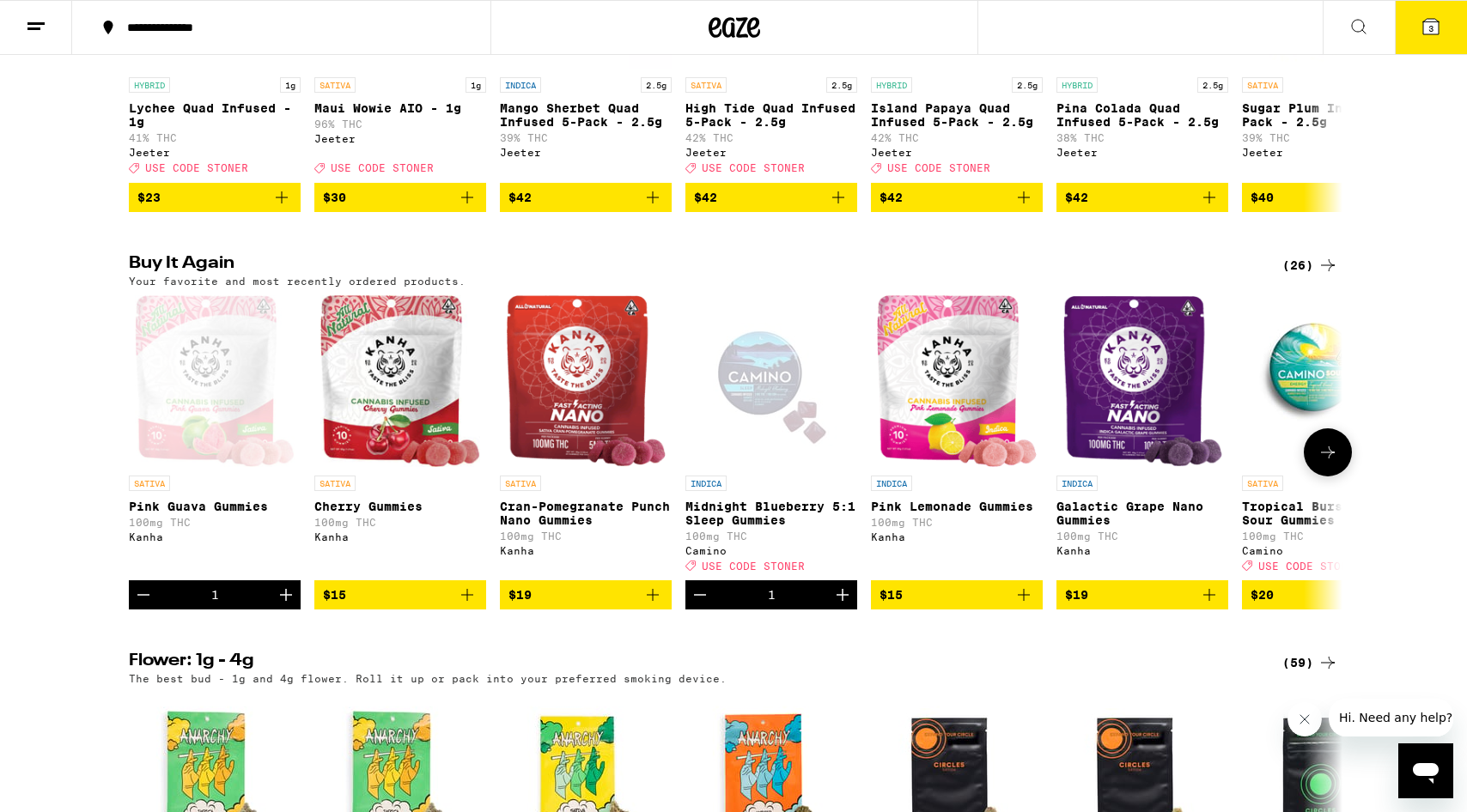
click at [469, 606] on icon "Add to bag" at bounding box center [467, 594] width 20 height 20
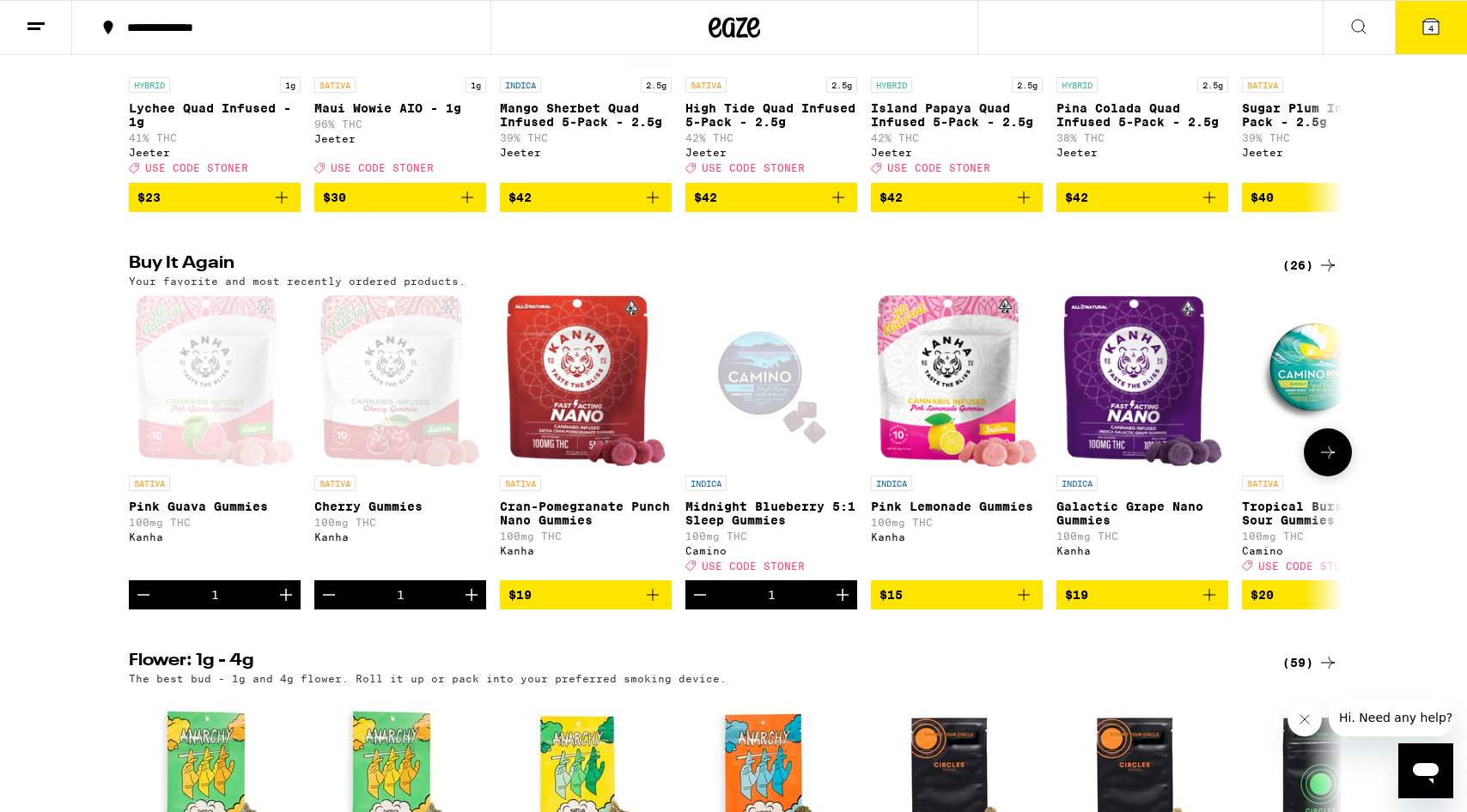
click at [1026, 606] on icon "Add to bag" at bounding box center [1023, 594] width 20 height 20
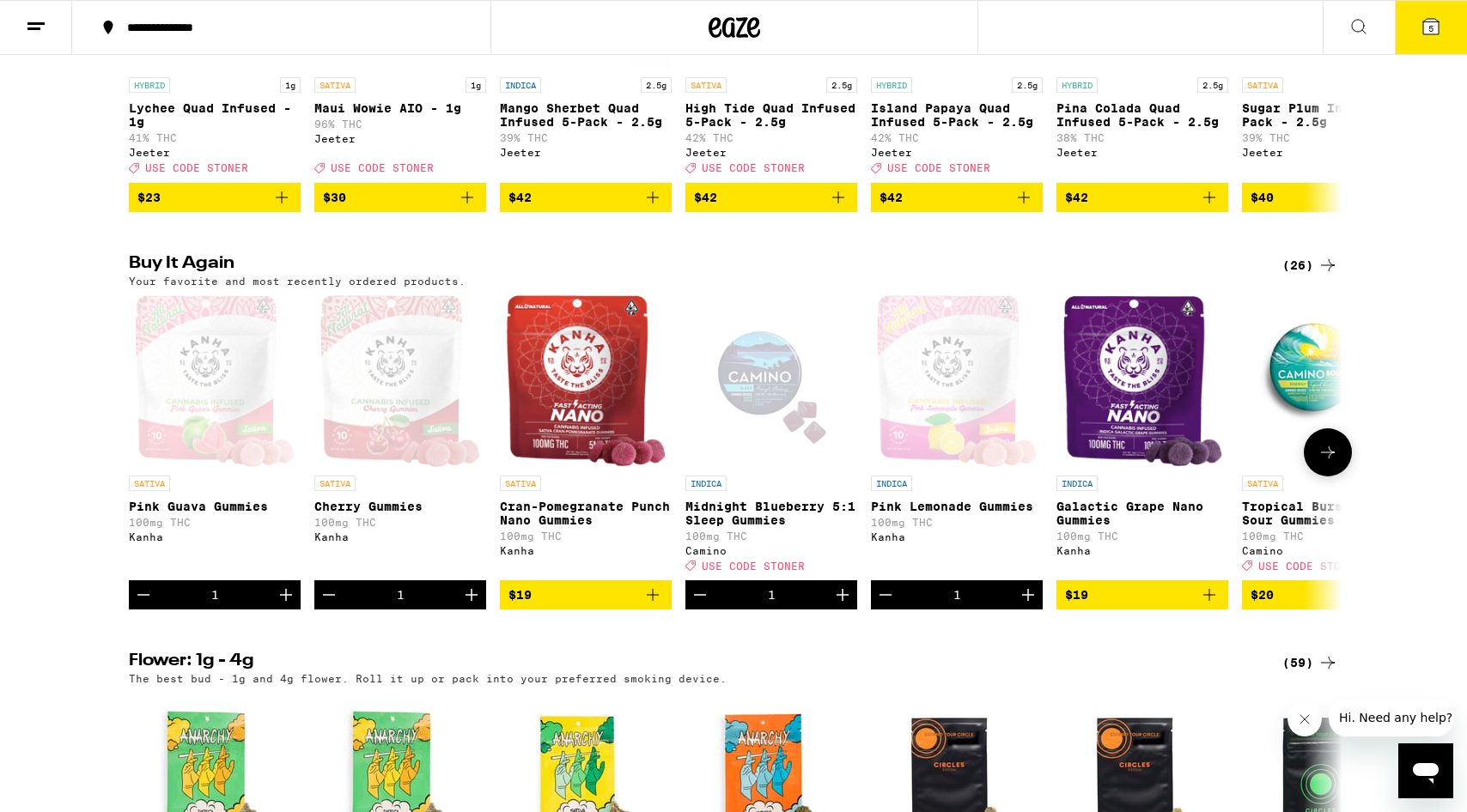
click at [1204, 606] on icon "Add to bag" at bounding box center [1210, 594] width 20 height 20
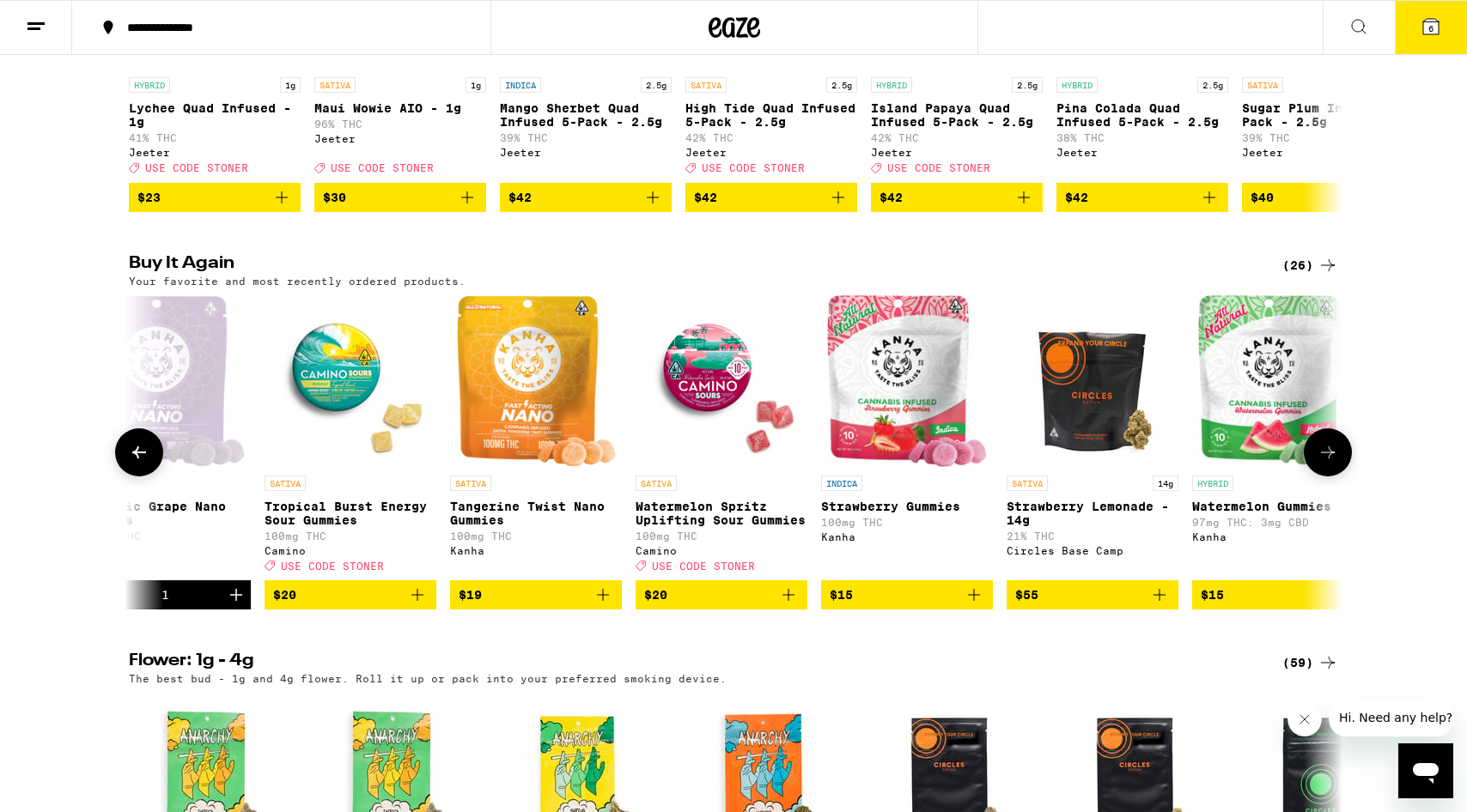
scroll to position [0, 986]
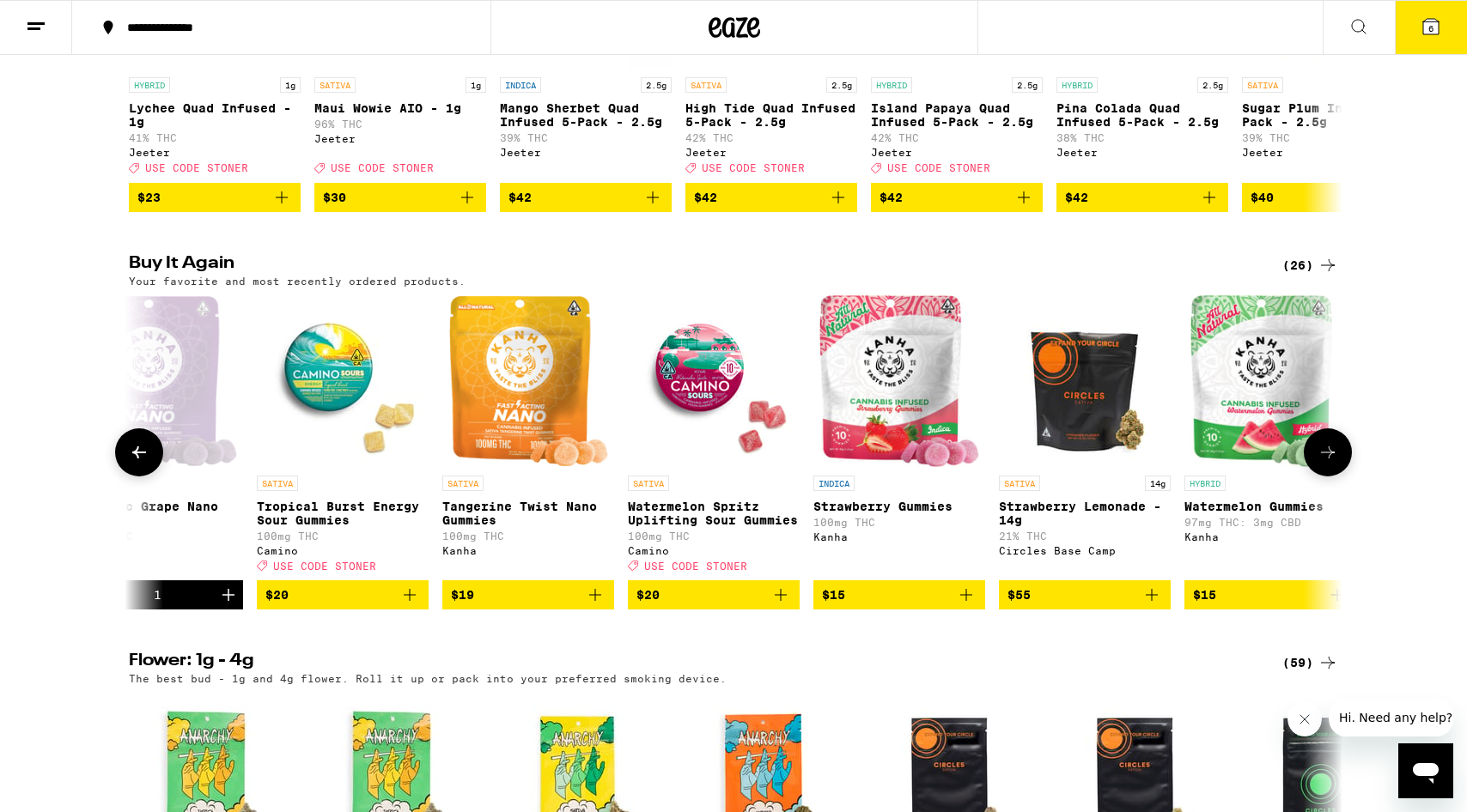
click at [1156, 606] on icon "Add to bag" at bounding box center [1152, 594] width 20 height 20
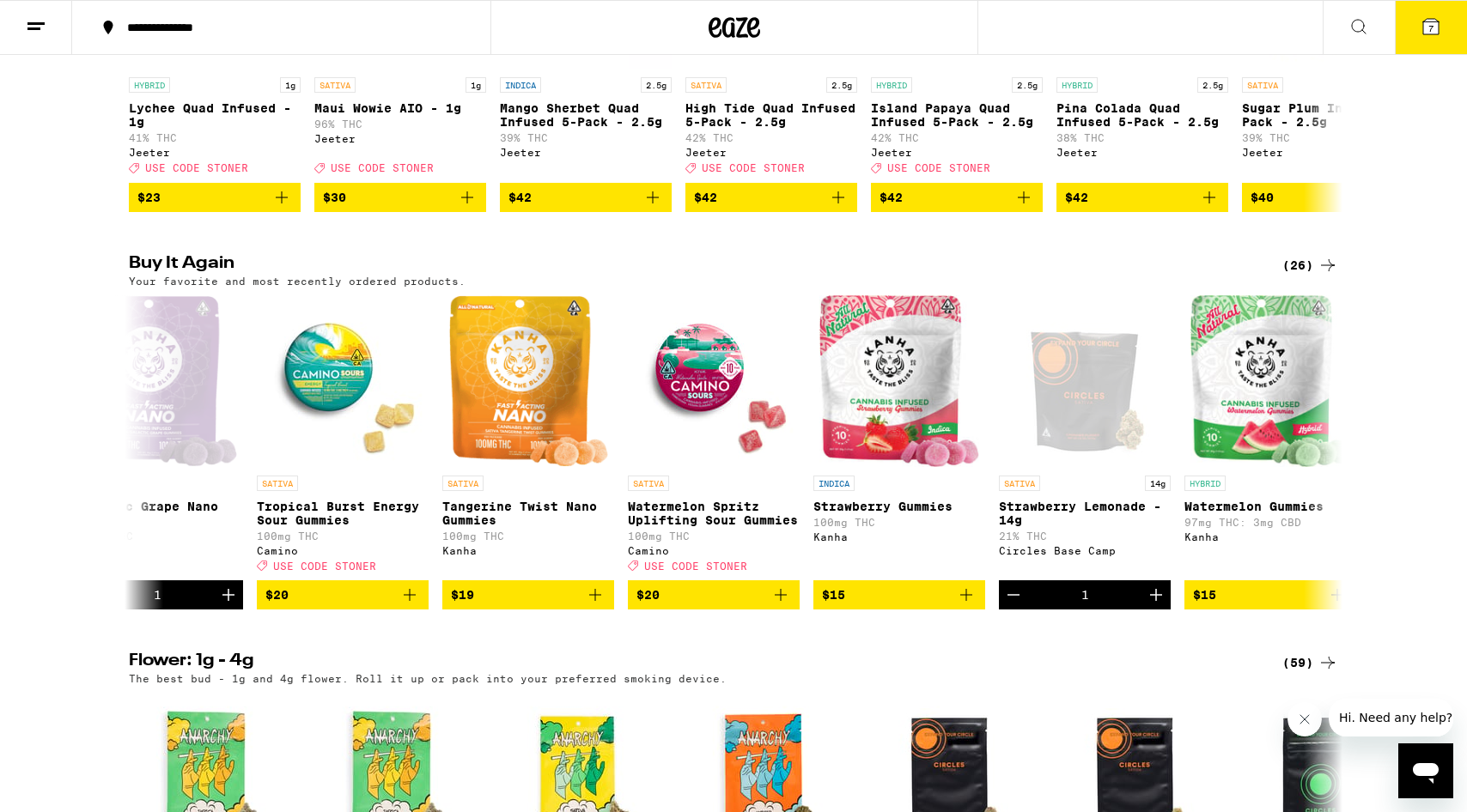
click at [1434, 39] on button "7" at bounding box center [1431, 28] width 72 height 53
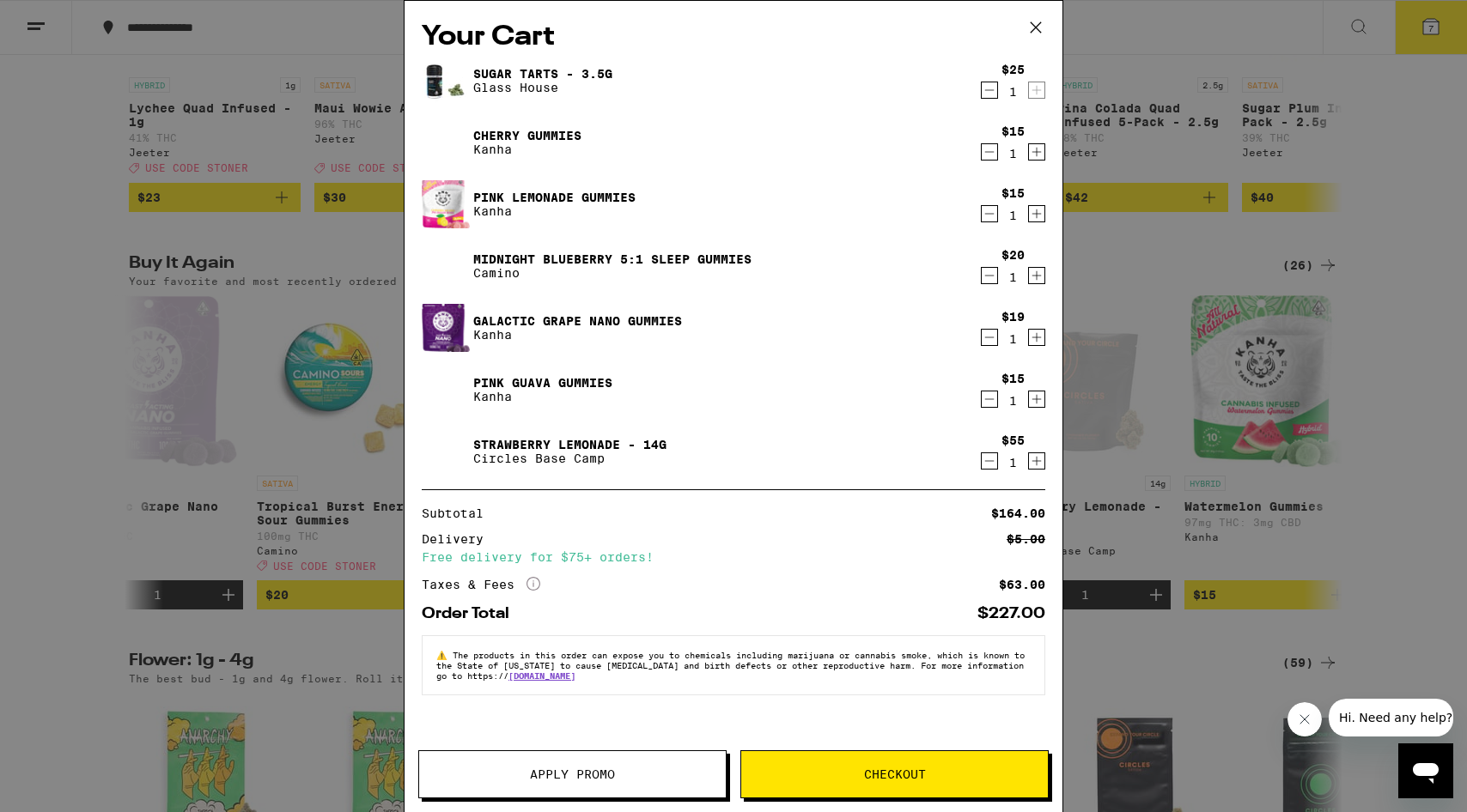
click at [647, 773] on span "Apply Promo" at bounding box center [573, 774] width 307 height 12
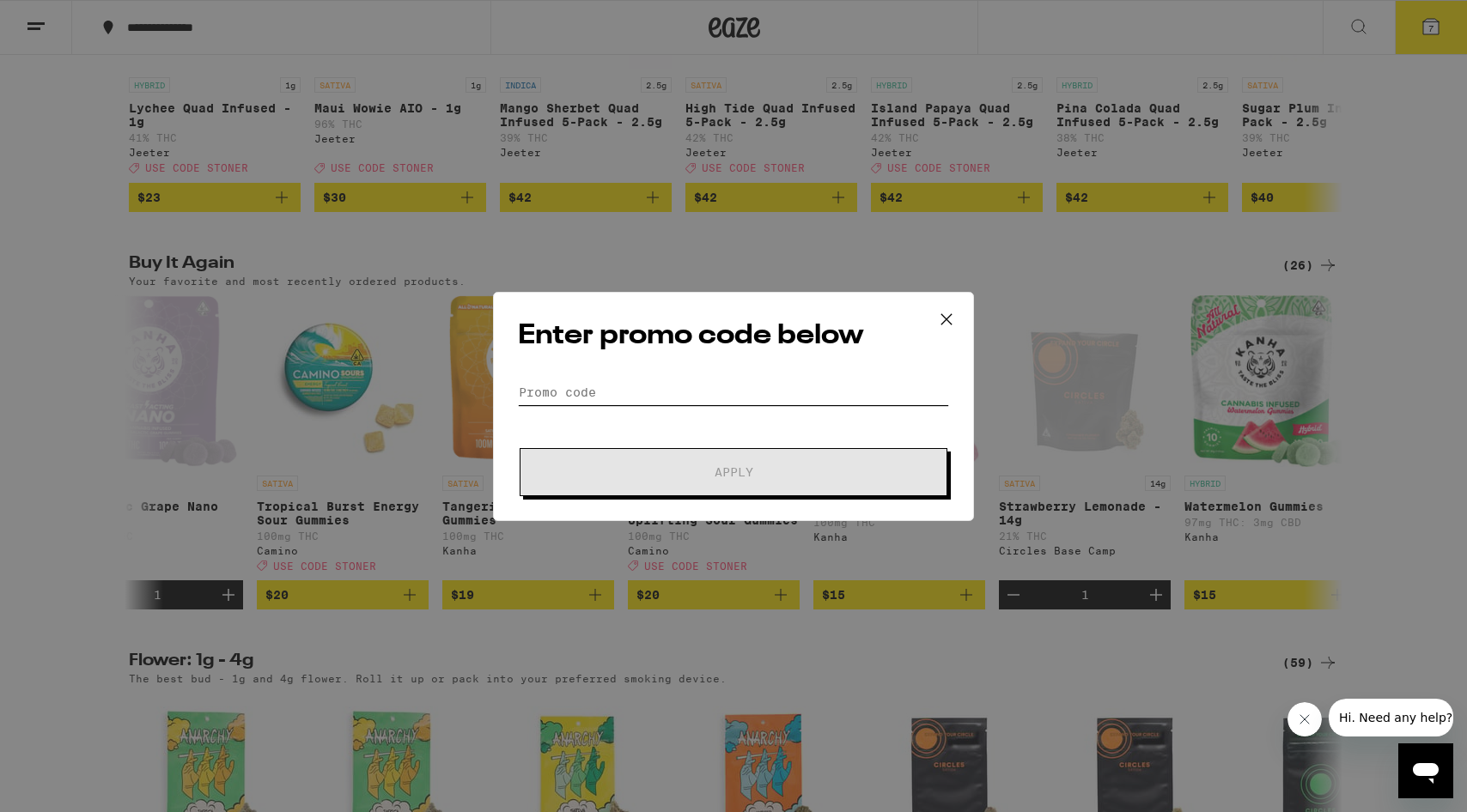
click at [714, 395] on input "Promo Code" at bounding box center [734, 393] width 432 height 26
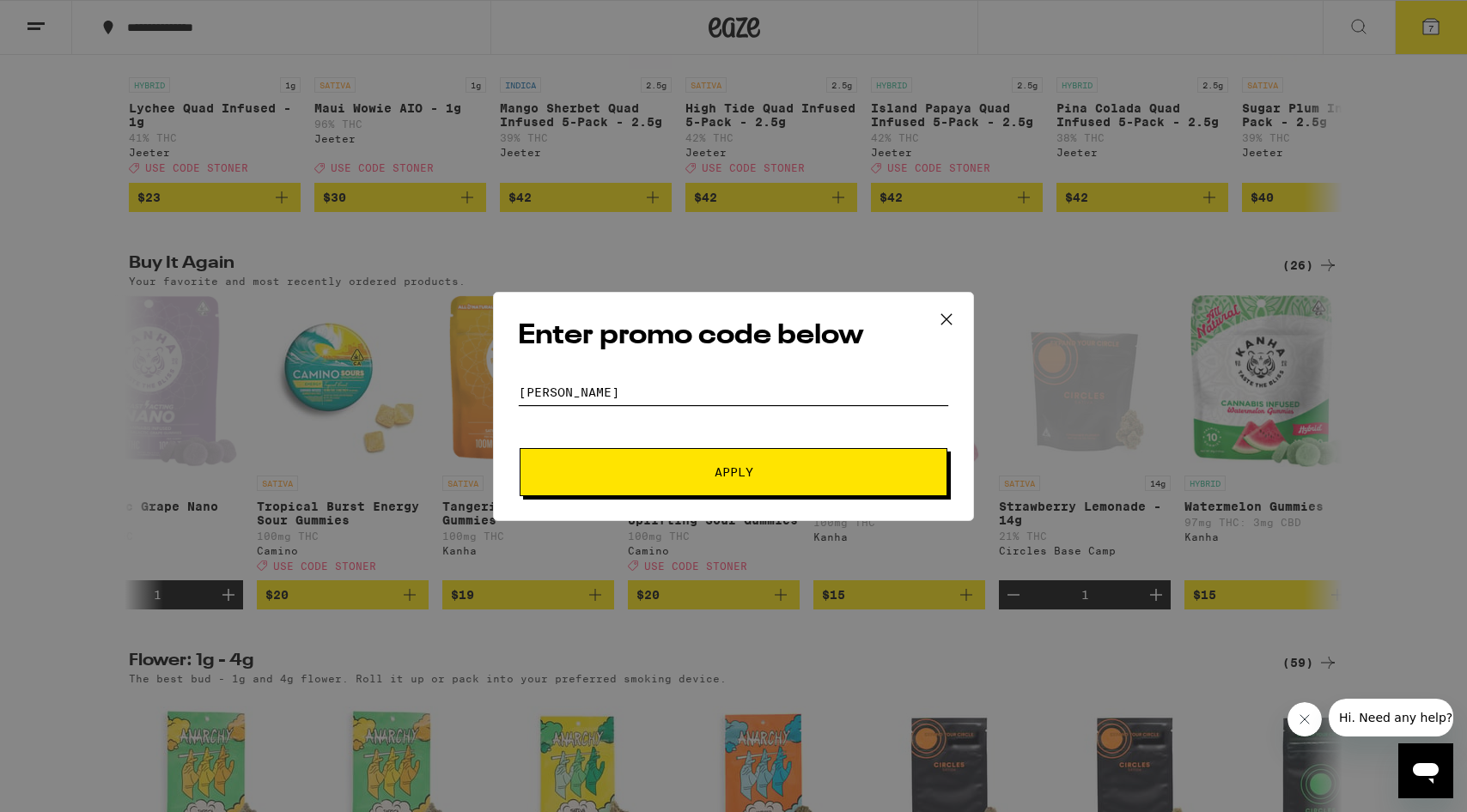
type input "[PERSON_NAME]"
click at [694, 476] on span "Apply" at bounding box center [733, 472] width 309 height 12
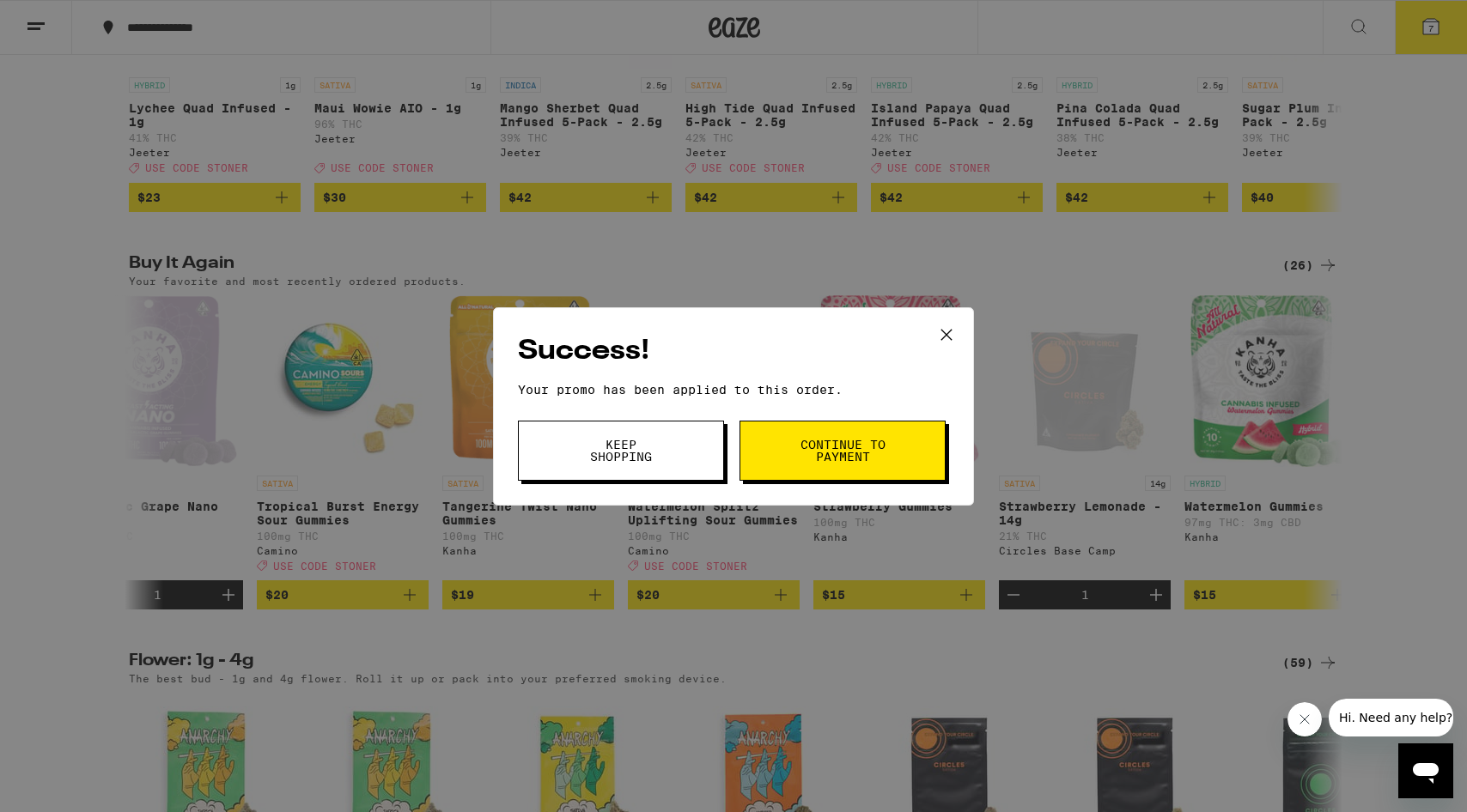
click at [848, 449] on span "Continue to payment" at bounding box center [842, 451] width 88 height 24
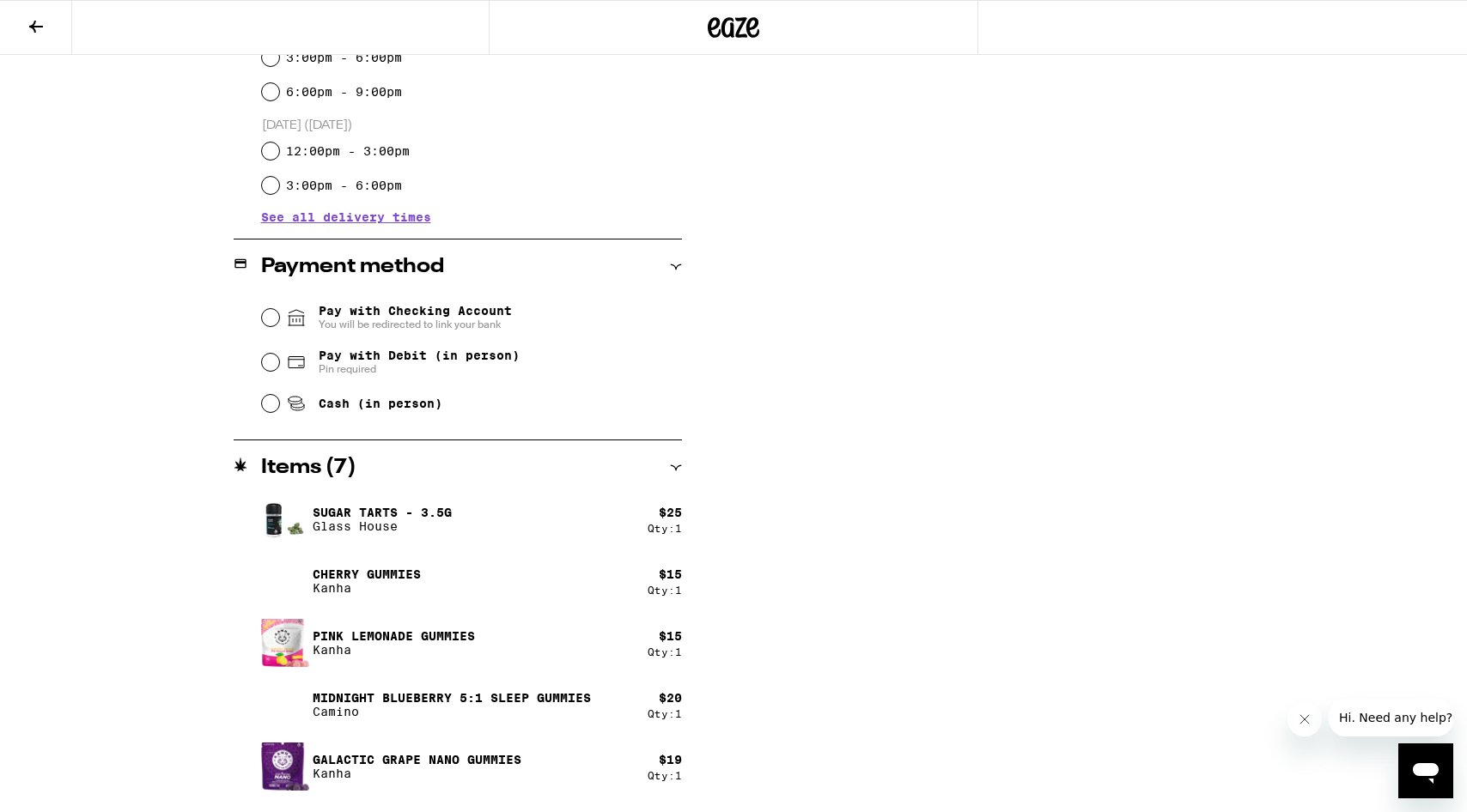
scroll to position [606, 0]
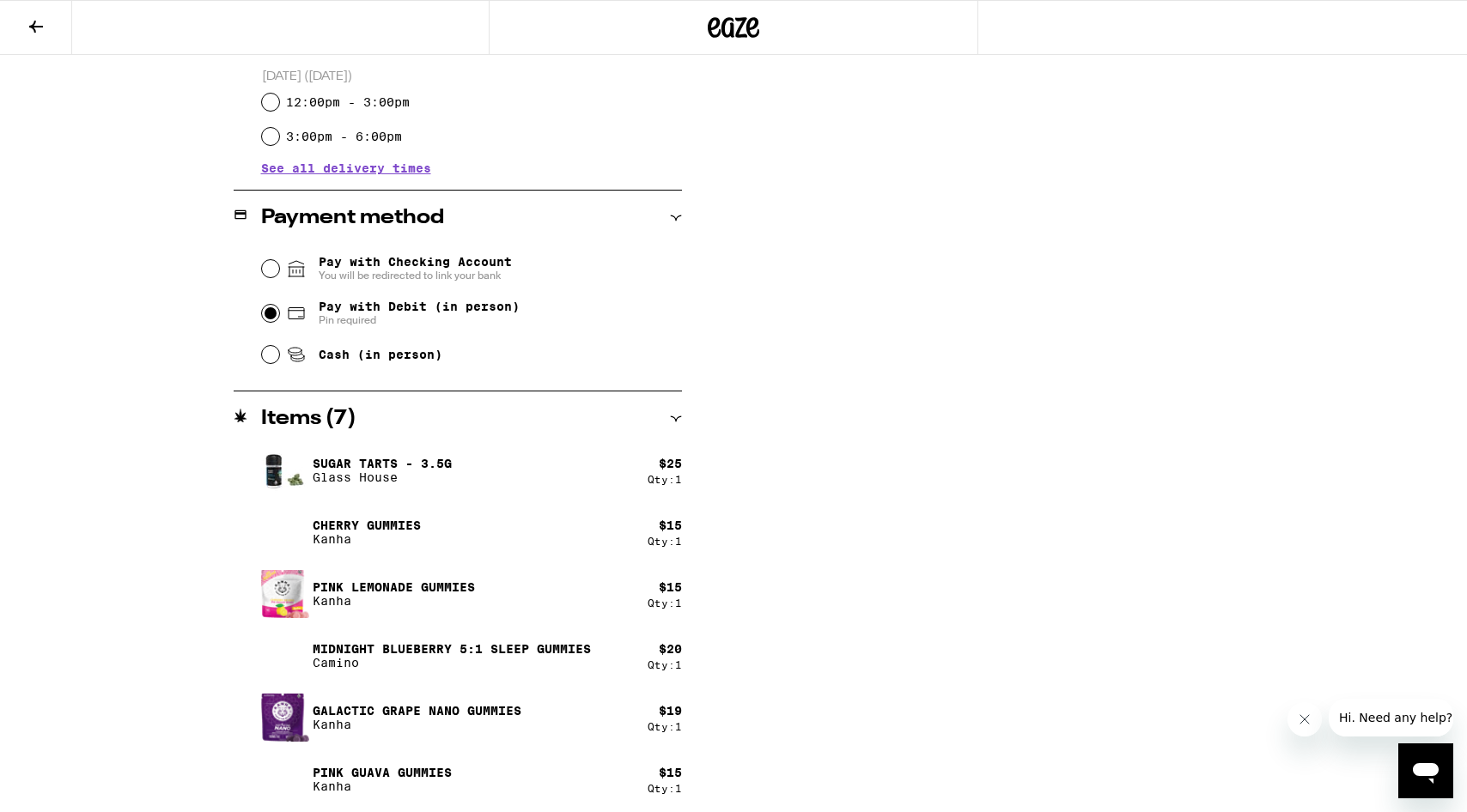
click at [270, 312] on input "Pay with Debit (in person) Pin required" at bounding box center [270, 313] width 18 height 18
radio input "true"
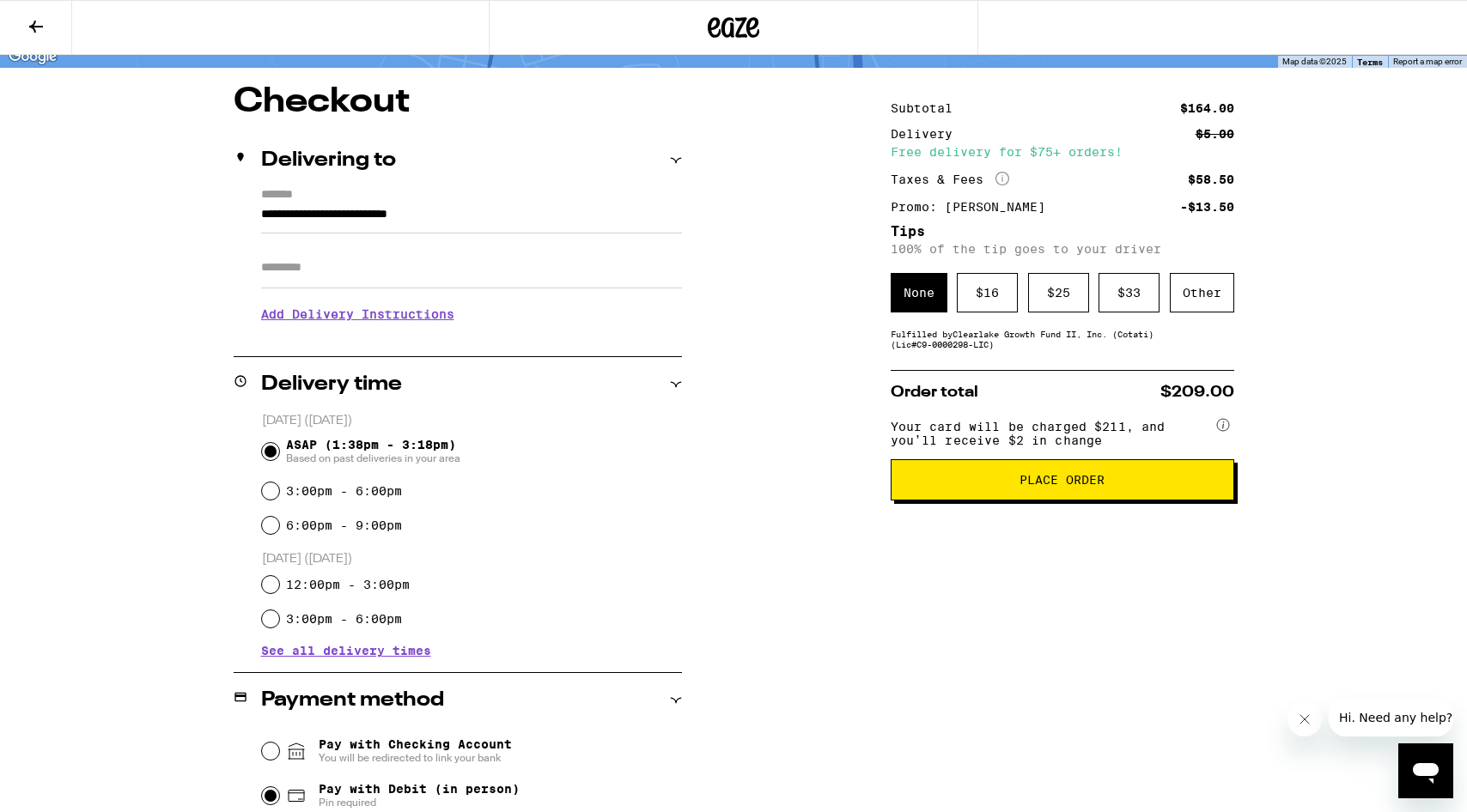
scroll to position [100, 0]
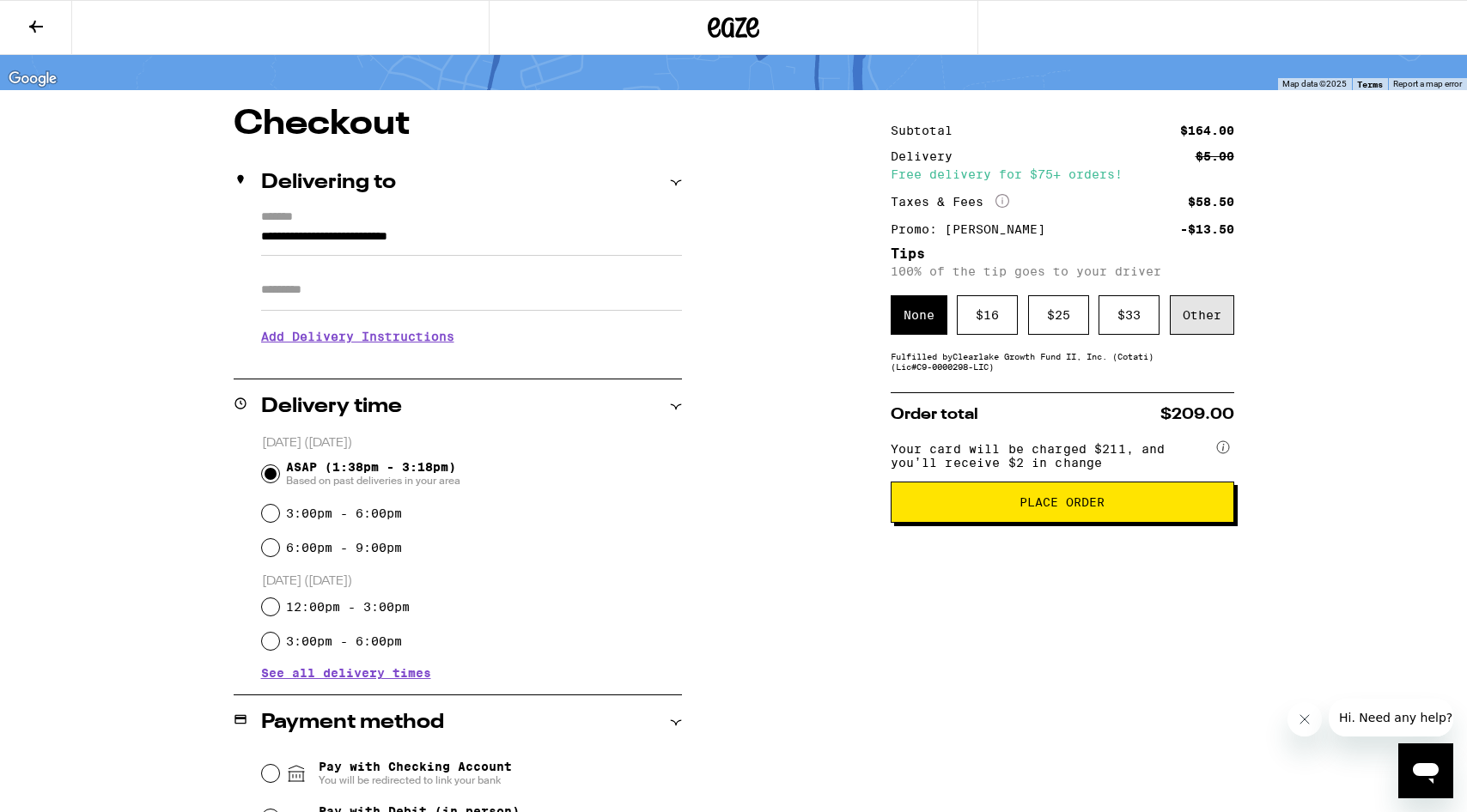
click at [1189, 315] on div "Other" at bounding box center [1202, 315] width 65 height 40
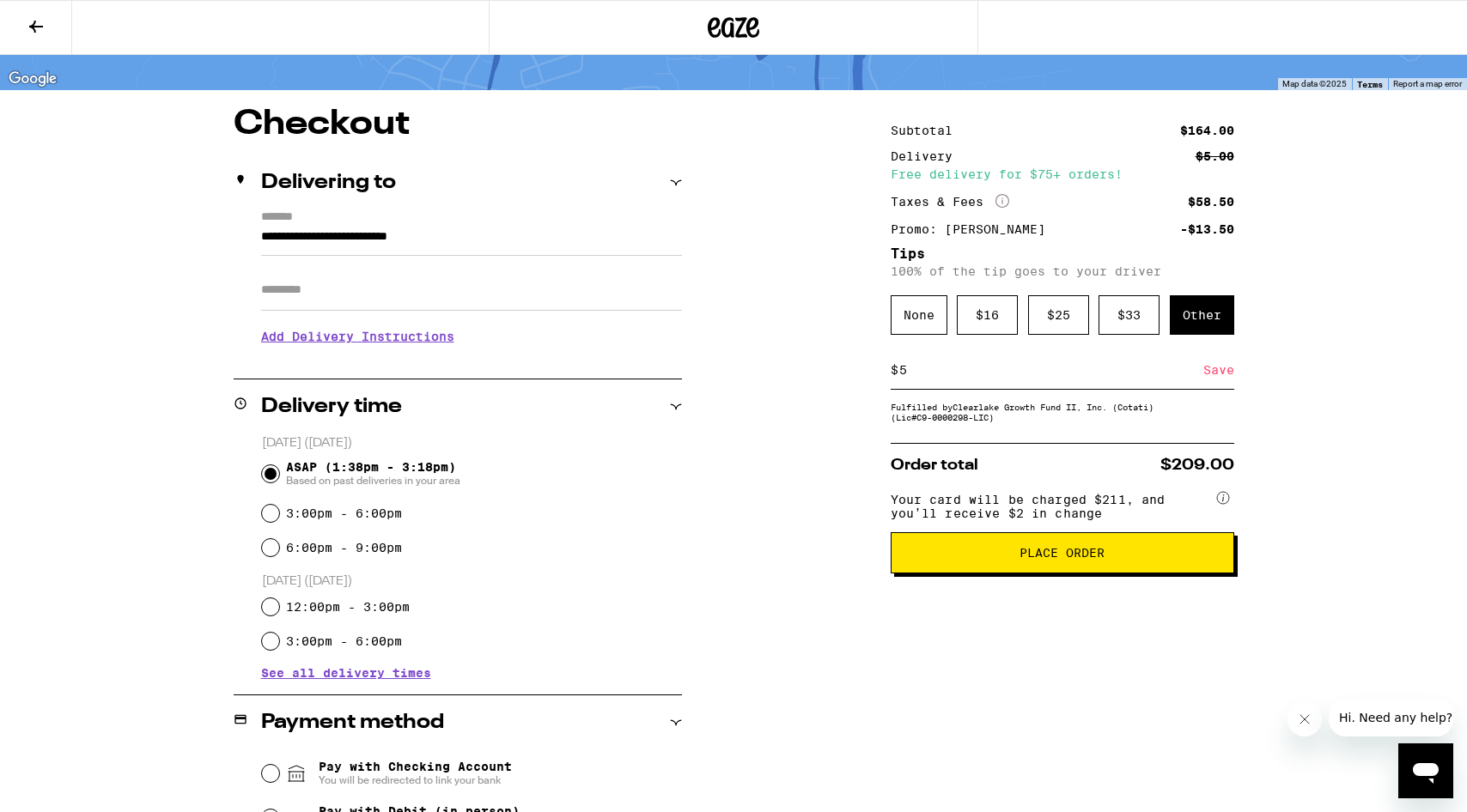
type input "5"
click at [1208, 380] on div "Save" at bounding box center [1219, 370] width 31 height 38
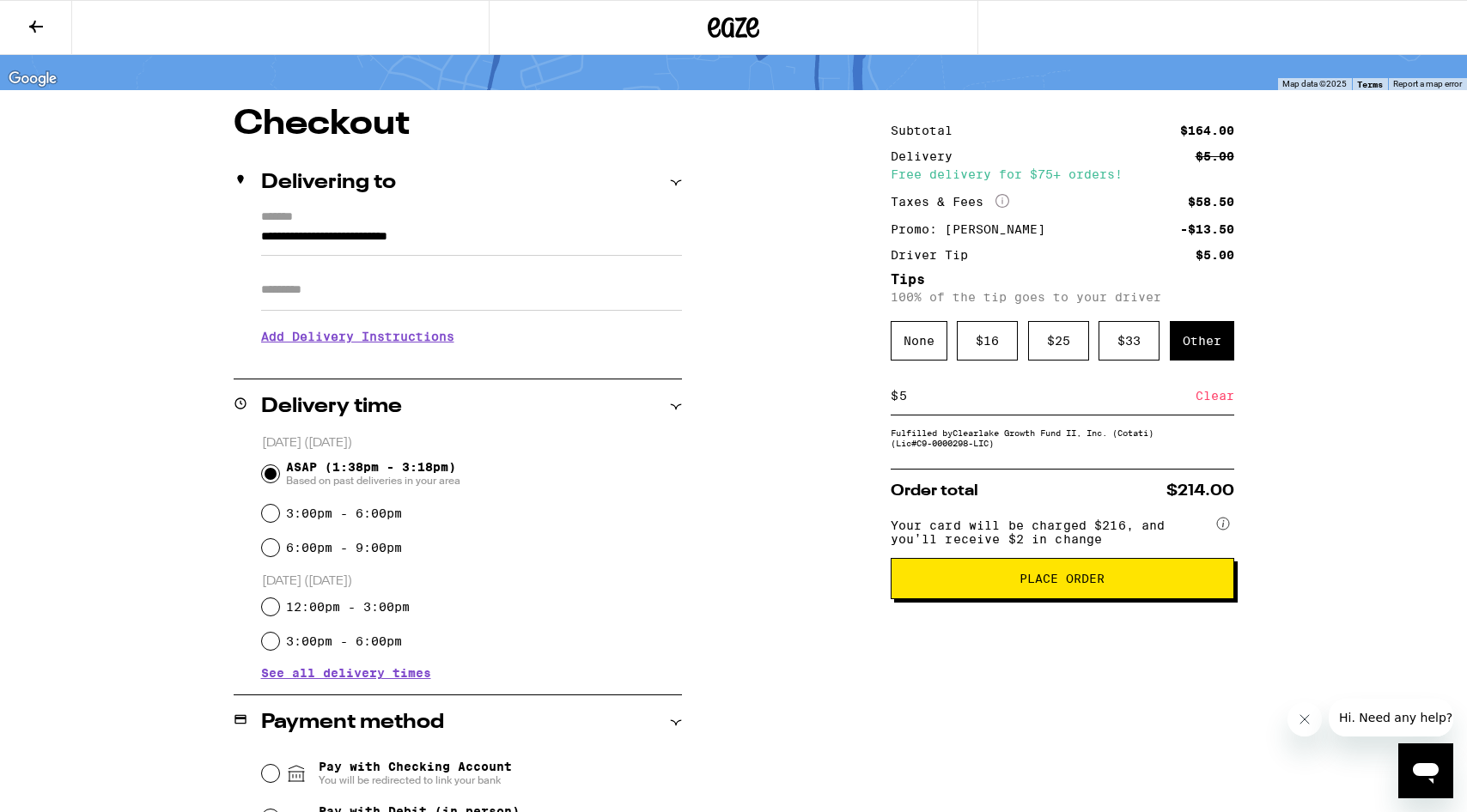
click at [1056, 584] on span "Place Order" at bounding box center [1062, 578] width 85 height 12
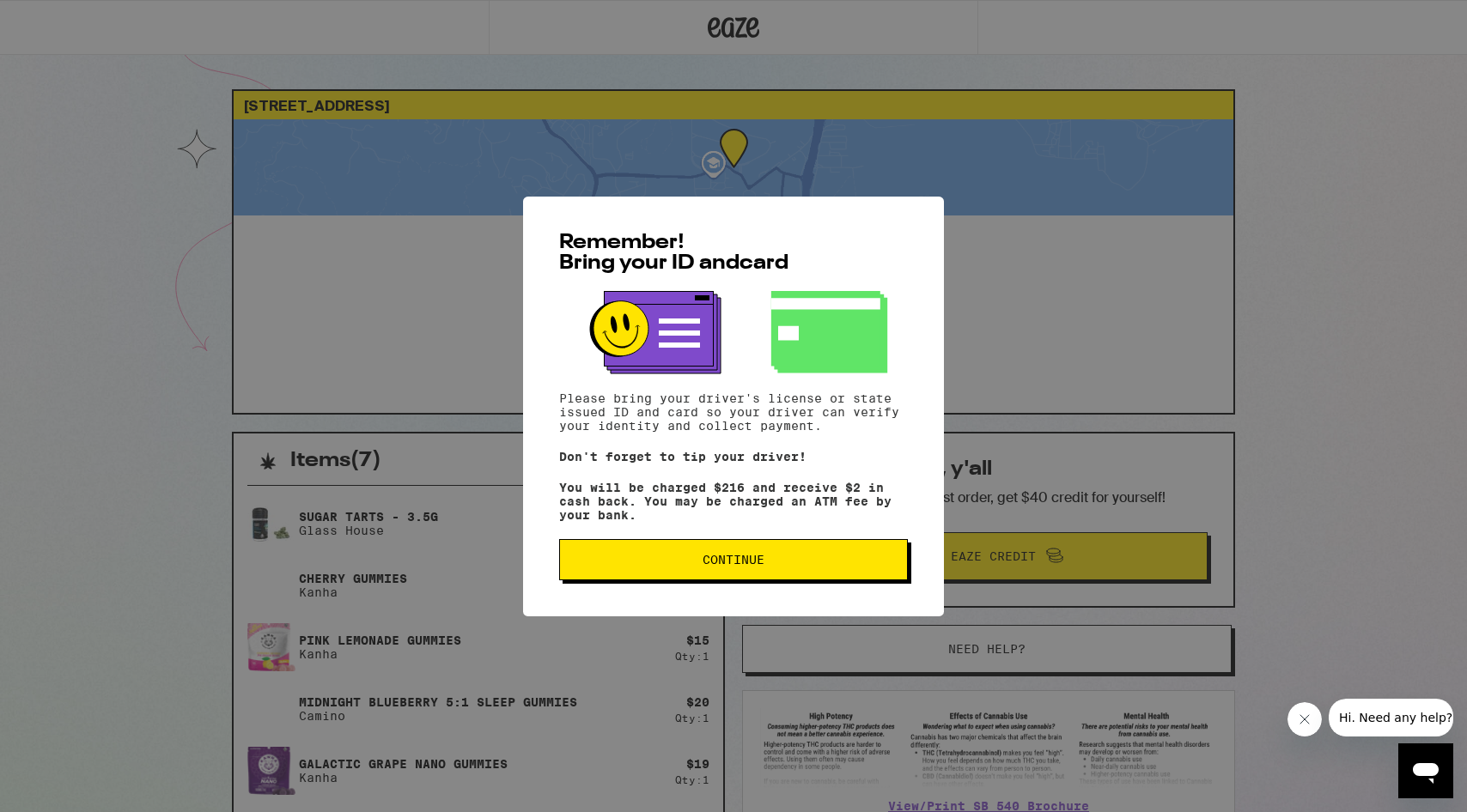
click at [837, 577] on button "Continue" at bounding box center [734, 559] width 349 height 41
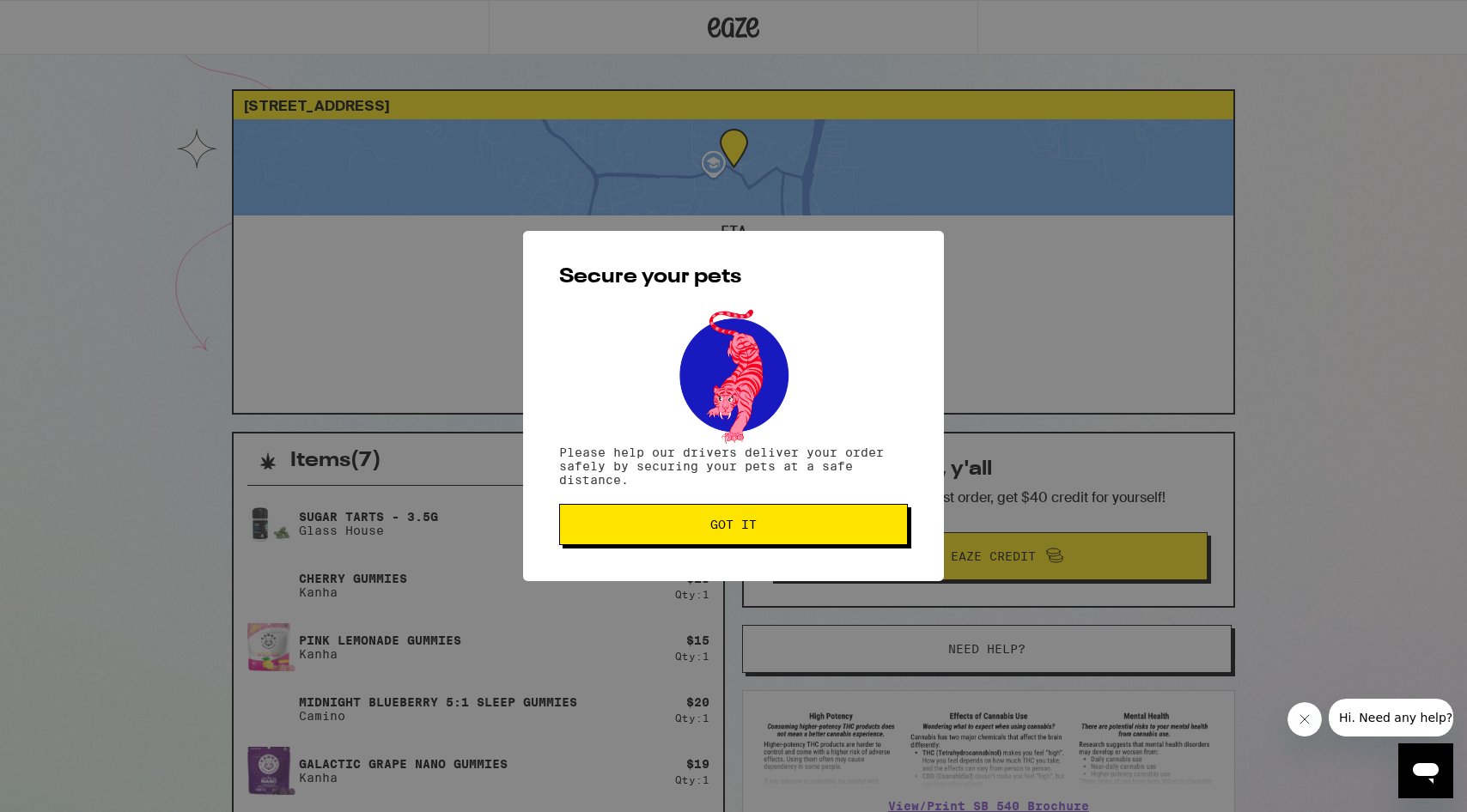
click at [805, 528] on span "Got it" at bounding box center [733, 524] width 320 height 12
